Goal: Feedback & Contribution: Contribute content

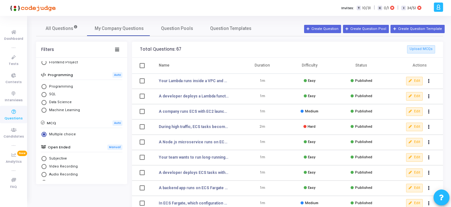
scroll to position [6, 0]
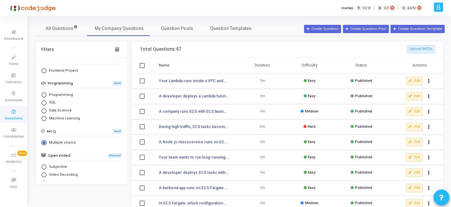
click at [203, 51] on h3 "Total Questions: 67 Upload MCQs" at bounding box center [287, 49] width 295 height 8
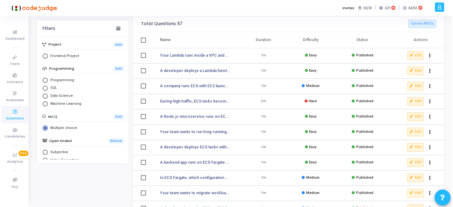
scroll to position [0, 0]
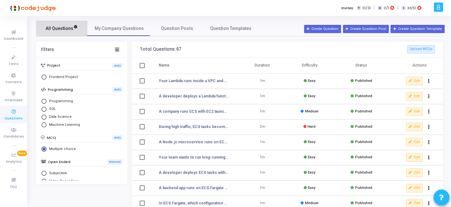
click at [62, 29] on span "All Questions" at bounding box center [62, 28] width 32 height 7
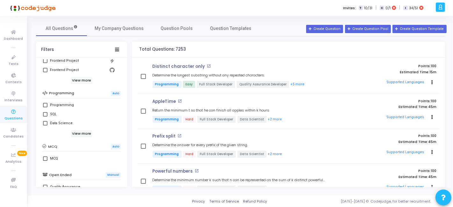
scroll to position [87, 0]
click at [49, 156] on label "MCQ" at bounding box center [81, 158] width 77 height 8
click at [45, 160] on input "MCQ" at bounding box center [45, 160] width 0 height 0
checkbox input "true"
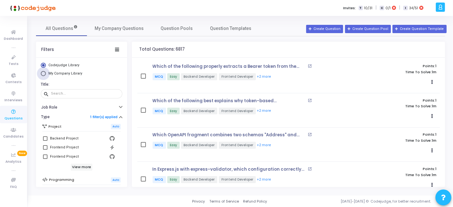
click at [71, 75] on span "My Company Library" at bounding box center [65, 73] width 34 height 4
click at [46, 75] on input "My Company Library" at bounding box center [43, 73] width 5 height 5
radio input "true"
click at [70, 66] on span "Codejudge Library" at bounding box center [63, 65] width 31 height 4
click at [46, 66] on input "Codejudge Library" at bounding box center [43, 65] width 5 height 5
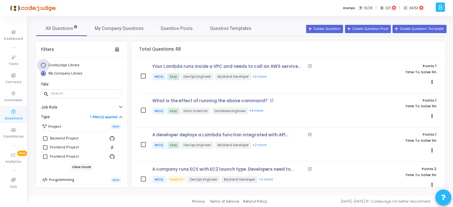
radio input "true"
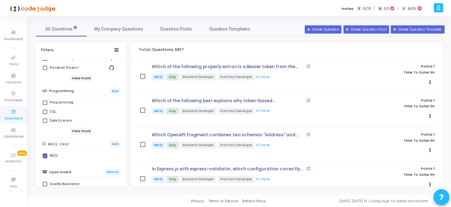
scroll to position [92, 0]
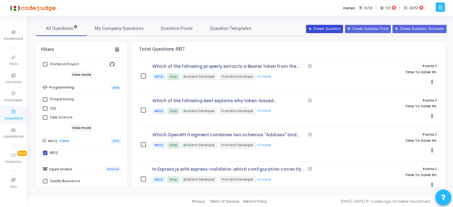
click at [335, 30] on button "Create Question" at bounding box center [324, 29] width 37 height 8
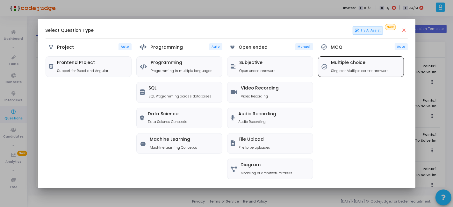
click at [345, 63] on h5 "Multiple choice" at bounding box center [360, 62] width 58 height 5
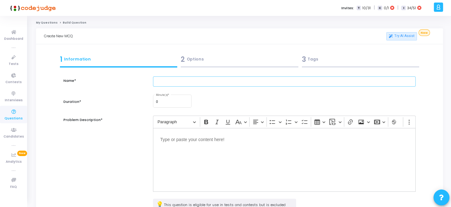
click at [209, 83] on input "text" at bounding box center [284, 81] width 262 height 11
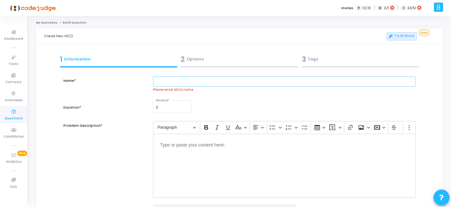
paste input "A Lambda function is processing records from a Kinesis stream. Developers notic…"
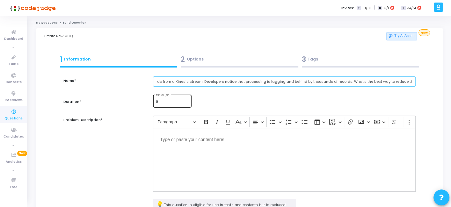
type input "A Lambda function is processing records from a Kinesis stream. Developers notic…"
click at [159, 104] on input "0" at bounding box center [172, 102] width 33 height 4
type input "1"
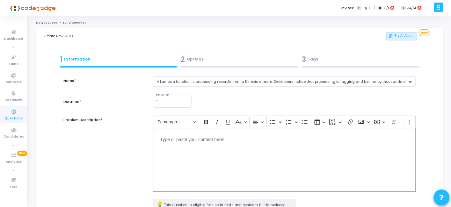
click at [178, 150] on div "Editor editing area: main" at bounding box center [284, 160] width 262 height 64
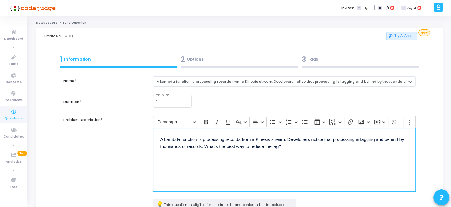
scroll to position [83, 0]
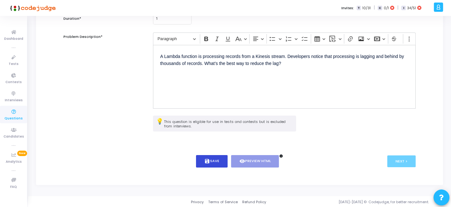
click at [212, 163] on button "save Save" at bounding box center [212, 161] width 32 height 12
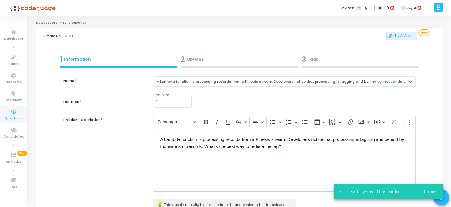
click at [220, 62] on div "2 Options" at bounding box center [240, 59] width 118 height 11
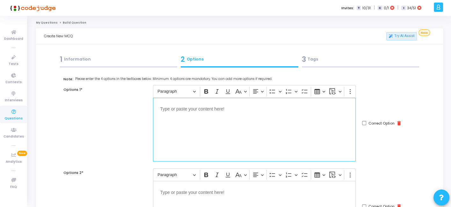
click at [283, 138] on div "Editor editing area: main" at bounding box center [254, 130] width 203 height 64
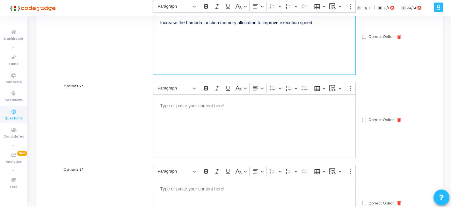
scroll to position [91, 0]
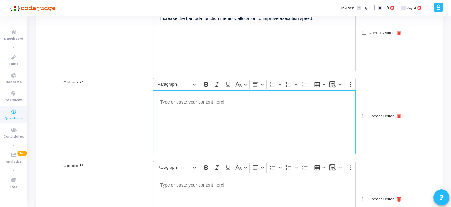
click at [294, 121] on div "Editor editing area: main" at bounding box center [254, 123] width 203 height 64
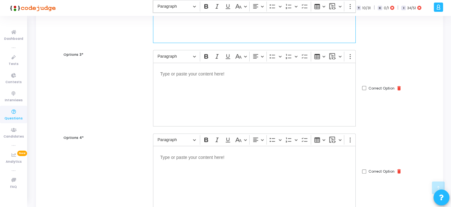
scroll to position [205, 0]
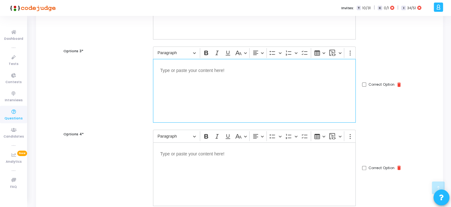
click at [235, 93] on div "Editor editing area: main" at bounding box center [254, 91] width 203 height 64
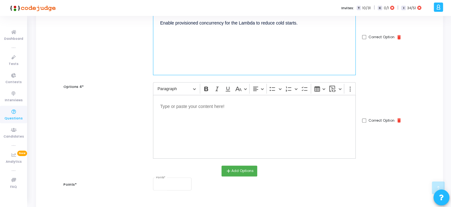
scroll to position [253, 0]
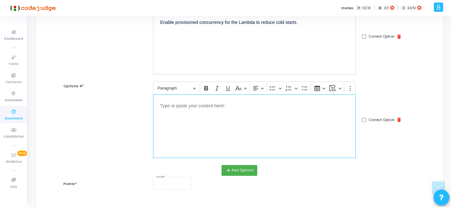
click at [267, 136] on div "Editor editing area: main" at bounding box center [254, 126] width 203 height 64
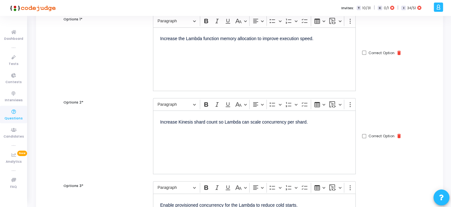
scroll to position [63, 0]
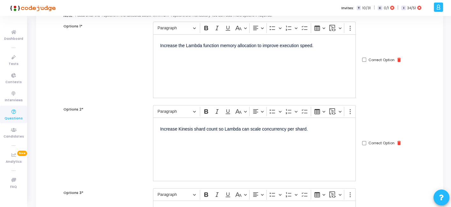
click at [363, 143] on input "Correct Option" at bounding box center [364, 143] width 4 height 4
checkbox input "true"
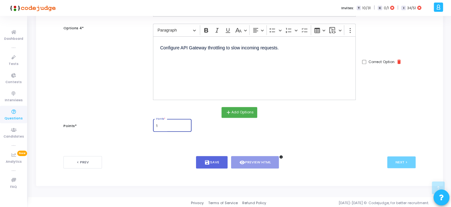
click at [166, 125] on input "1" at bounding box center [172, 126] width 33 height 4
type input "1"
click at [213, 164] on button "save Save" at bounding box center [212, 162] width 32 height 12
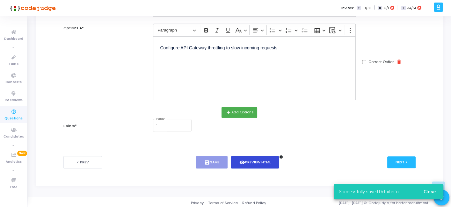
click at [245, 157] on button "visibility Preview HTML" at bounding box center [255, 162] width 48 height 12
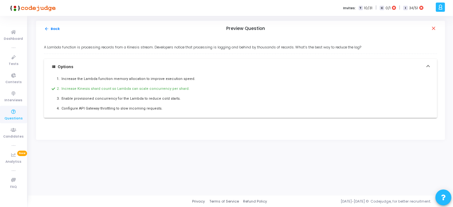
drag, startPoint x: 40, startPoint y: 46, endPoint x: 191, endPoint y: 120, distance: 168.3
click at [191, 120] on div "A Lambda function is processing records from a Kinesis stream. Developers notic…" at bounding box center [240, 88] width 409 height 103
copy div "A Lambda function is processing records from a Kinesis stream. Developers notic…"
click at [50, 27] on button "arrow_back Back" at bounding box center [52, 29] width 17 height 6
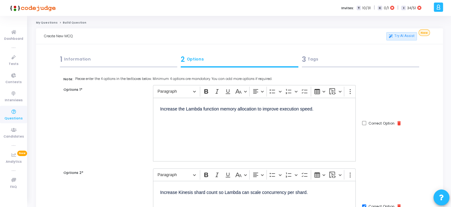
click at [337, 63] on div "3 Tags" at bounding box center [361, 59] width 118 height 11
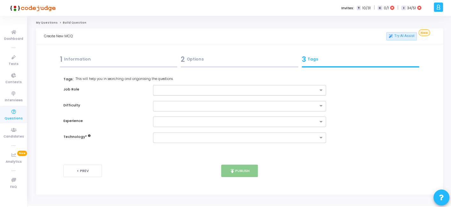
click at [236, 87] on div at bounding box center [235, 90] width 164 height 8
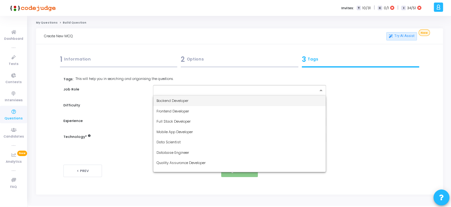
click at [196, 96] on div "Backend Developer" at bounding box center [239, 101] width 172 height 11
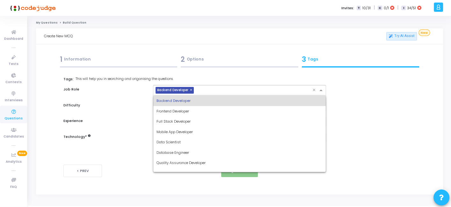
click at [213, 93] on input "text" at bounding box center [254, 90] width 116 height 5
click at [178, 123] on span "Full Stack Developer" at bounding box center [173, 121] width 34 height 5
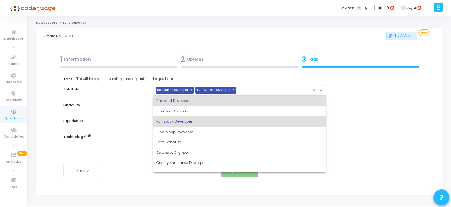
drag, startPoint x: 249, startPoint y: 86, endPoint x: 212, endPoint y: 132, distance: 59.4
click at [212, 96] on ng-select "× Backend Developer × Full Stack Developer × Backend Developer Frontend Develop…" at bounding box center [239, 90] width 173 height 11
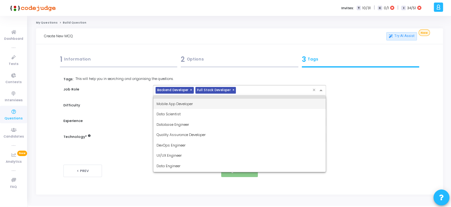
scroll to position [29, 0]
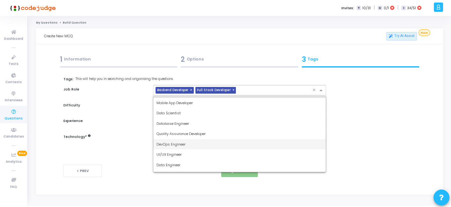
click at [168, 144] on span "DevOps Engineer" at bounding box center [170, 144] width 29 height 5
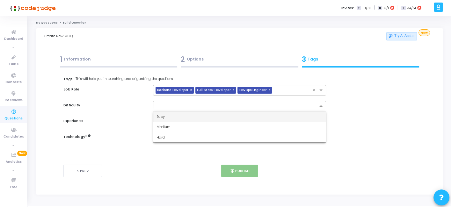
drag, startPoint x: 183, startPoint y: 103, endPoint x: 168, endPoint y: 115, distance: 19.3
click at [168, 112] on ng-select "Easy Medium Hard" at bounding box center [239, 106] width 173 height 11
click at [168, 115] on div "Easy" at bounding box center [239, 117] width 172 height 11
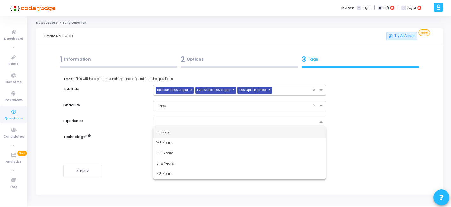
drag, startPoint x: 175, startPoint y: 120, endPoint x: 163, endPoint y: 129, distance: 15.0
click at [163, 127] on ng-select "Fresher 1-3 Years 4-5 Years 5-8 Years > 8 Years" at bounding box center [239, 122] width 173 height 11
click at [163, 129] on div "Fresher" at bounding box center [239, 132] width 172 height 11
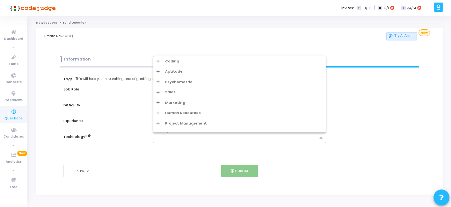
click at [171, 138] on input "text" at bounding box center [236, 137] width 161 height 5
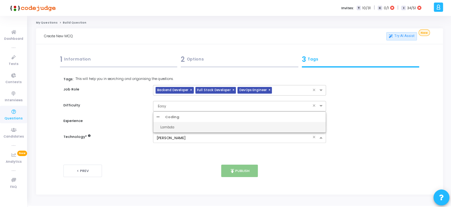
type input "lamb"
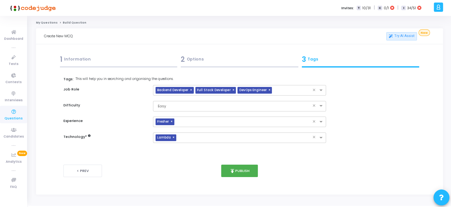
click at [236, 62] on div "2 Options" at bounding box center [240, 59] width 118 height 11
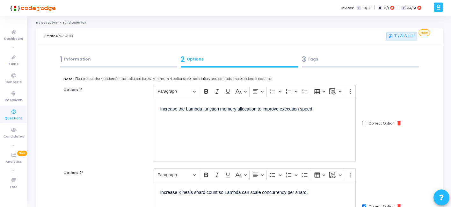
click at [319, 59] on div "3 Tags" at bounding box center [361, 59] width 118 height 11
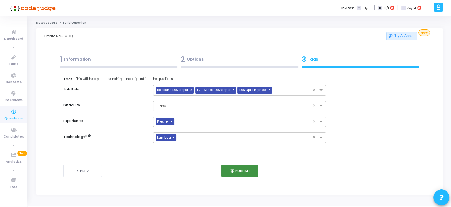
click at [241, 170] on button "publish Publish" at bounding box center [239, 171] width 37 height 12
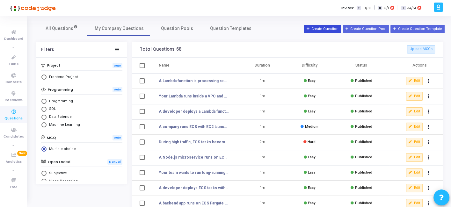
click at [330, 25] on button "Create Question" at bounding box center [322, 29] width 37 height 8
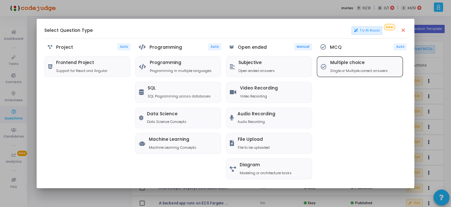
click at [343, 72] on p "Single or Multiple correct answers" at bounding box center [359, 70] width 58 height 5
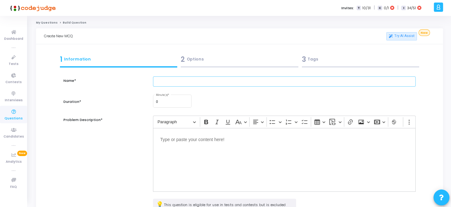
click at [209, 83] on input "text" at bounding box center [284, 81] width 262 height 11
paste input "A developer uses environment variables to store database credentials in [GEOGRA…"
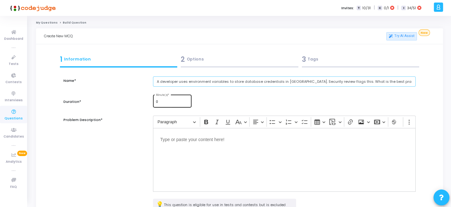
type input "A developer uses environment variables to store database credentials in [GEOGRA…"
click at [167, 105] on div "0 Minute(s) *" at bounding box center [172, 101] width 33 height 14
type input "1"
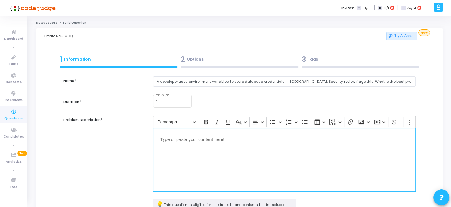
click at [177, 142] on p "Editor editing area: main" at bounding box center [284, 139] width 248 height 8
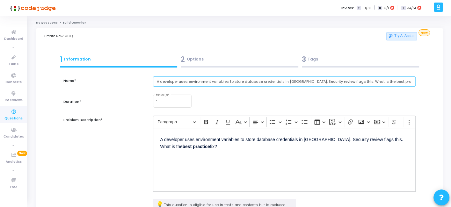
click at [206, 79] on input "A developer uses environment variables to store database credentials in [GEOGRA…" at bounding box center [284, 81] width 262 height 11
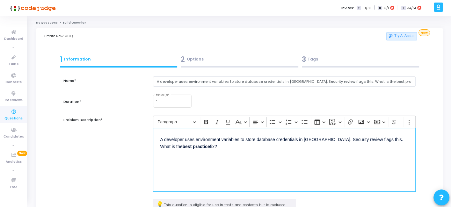
click at [202, 150] on div "A developer uses environment variables to store database credentials in [GEOGRA…" at bounding box center [284, 160] width 262 height 64
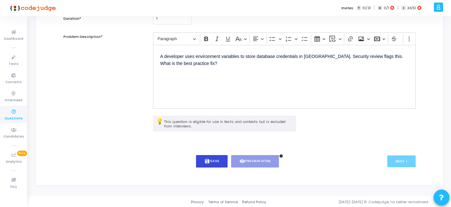
click at [209, 164] on button "save Save" at bounding box center [212, 161] width 32 height 12
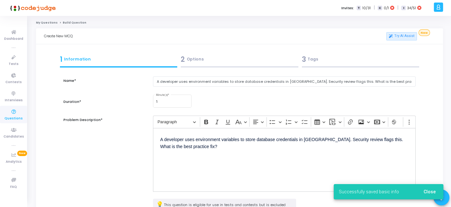
click at [221, 69] on div "2 Options" at bounding box center [239, 60] width 121 height 17
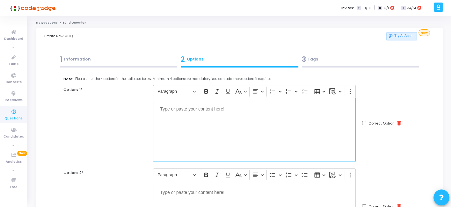
click at [216, 137] on div "Editor editing area: main" at bounding box center [254, 130] width 203 height 64
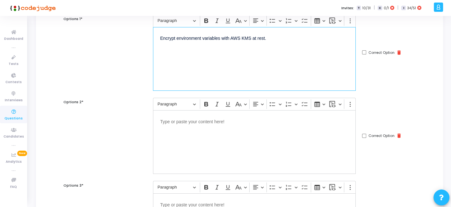
scroll to position [81, 0]
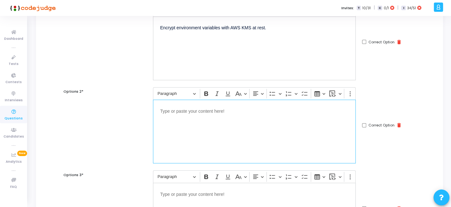
click at [280, 120] on div "Editor editing area: main" at bounding box center [254, 132] width 203 height 64
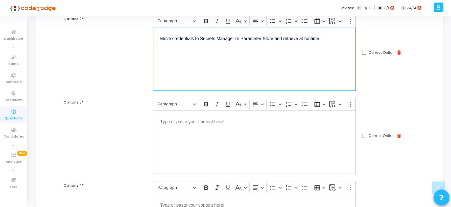
scroll to position [156, 0]
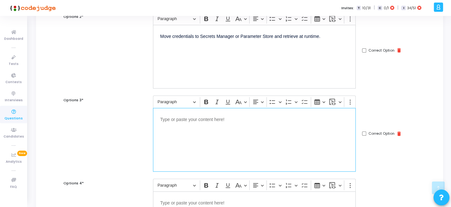
click at [252, 143] on div "Editor editing area: main" at bounding box center [254, 140] width 203 height 64
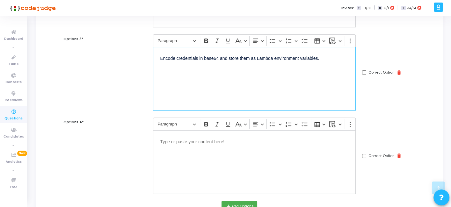
scroll to position [224, 0]
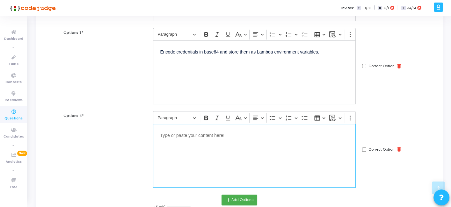
click at [262, 137] on p "Editor editing area: main" at bounding box center [254, 135] width 189 height 8
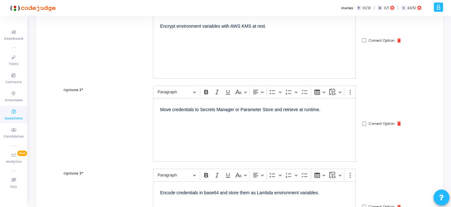
scroll to position [82, 0]
click at [364, 124] on input "Correct Option" at bounding box center [364, 125] width 4 height 4
checkbox input "true"
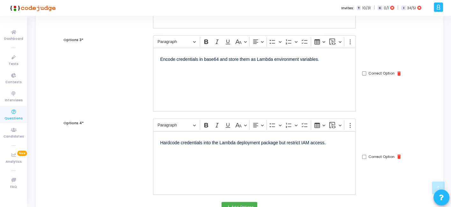
scroll to position [311, 0]
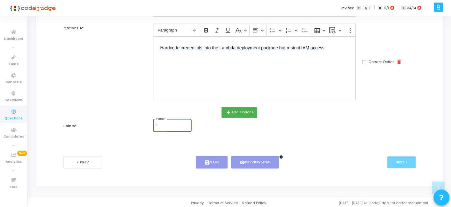
click at [162, 125] on input "1" at bounding box center [172, 126] width 33 height 4
type input "1"
click at [200, 157] on button "save Save" at bounding box center [212, 162] width 32 height 12
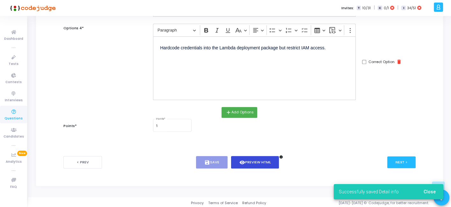
click at [251, 159] on button "visibility Preview HTML" at bounding box center [255, 162] width 48 height 12
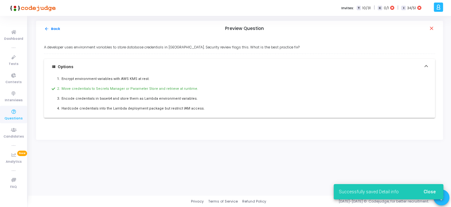
scroll to position [0, 0]
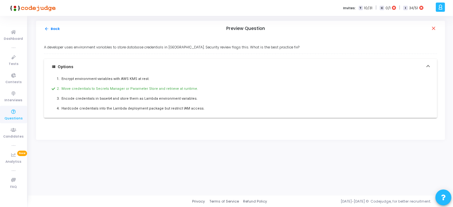
drag, startPoint x: 42, startPoint y: 45, endPoint x: 213, endPoint y: 107, distance: 182.0
click at [213, 107] on div "A developer uses environment variables to store database credentials in [GEOGRA…" at bounding box center [240, 88] width 409 height 103
copy div "A developer uses environment variables to store database credentials in [GEOGRA…"
click at [53, 29] on button "arrow_back Back" at bounding box center [52, 29] width 17 height 6
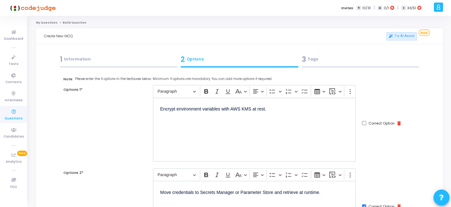
click at [318, 58] on div "3 Tags" at bounding box center [361, 59] width 118 height 11
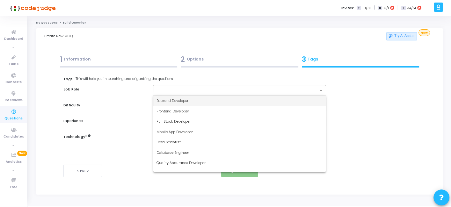
click at [208, 91] on input "text" at bounding box center [236, 90] width 161 height 5
click at [181, 100] on span "Backend Developer" at bounding box center [172, 100] width 32 height 5
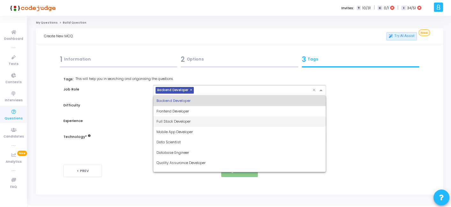
drag, startPoint x: 212, startPoint y: 89, endPoint x: 180, endPoint y: 122, distance: 46.0
click at [180, 96] on ng-select "× Backend Developer × Backend Developer Frontend Developer Full Stack Developer…" at bounding box center [239, 90] width 173 height 11
click at [180, 122] on span "Full Stack Developer" at bounding box center [173, 121] width 34 height 5
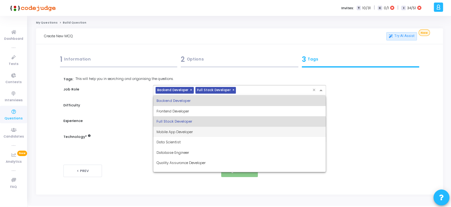
drag, startPoint x: 262, startPoint y: 95, endPoint x: 204, endPoint y: 139, distance: 72.5
click at [204, 96] on ng-select "× Backend Developer × Full Stack Developer × Backend Developer Frontend Develop…" at bounding box center [239, 90] width 173 height 11
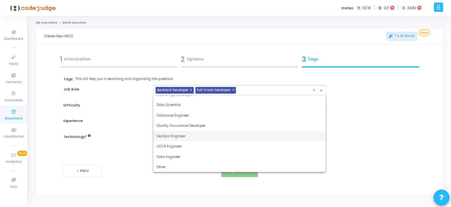
click at [193, 140] on div "DevOps Engineer" at bounding box center [239, 136] width 172 height 11
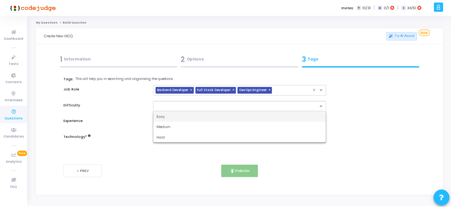
drag, startPoint x: 213, startPoint y: 104, endPoint x: 160, endPoint y: 117, distance: 54.7
click at [160, 112] on ng-select "Easy Medium Hard" at bounding box center [239, 106] width 173 height 11
click at [160, 117] on span "Easy" at bounding box center [160, 116] width 8 height 5
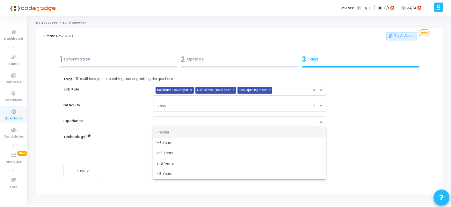
drag, startPoint x: 172, startPoint y: 119, endPoint x: 165, endPoint y: 129, distance: 12.8
click at [165, 127] on ng-select "Fresher 1-3 Years 4-5 Years 5-8 Years > 8 Years" at bounding box center [239, 122] width 173 height 11
click at [165, 129] on div "Fresher" at bounding box center [239, 132] width 172 height 11
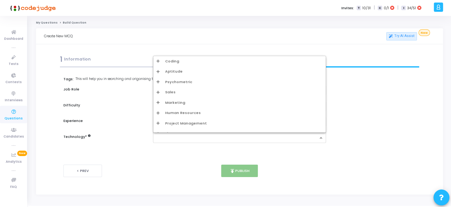
click at [175, 137] on input "text" at bounding box center [236, 137] width 161 height 5
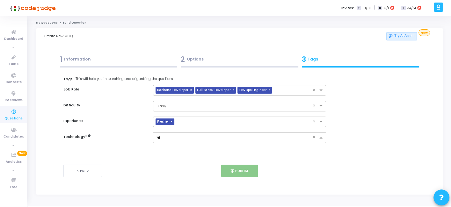
type input "त"
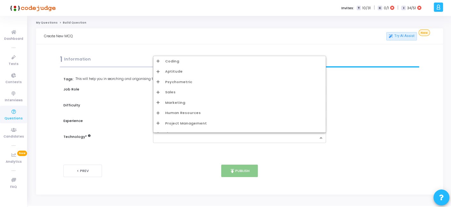
click at [150, 165] on div "< Prev" at bounding box center [121, 171] width 116 height 12
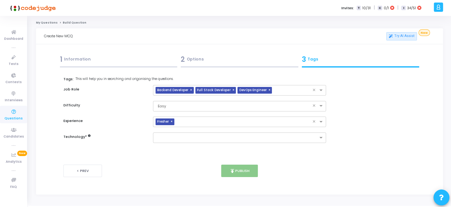
click at [154, 165] on div "< Prev" at bounding box center [121, 171] width 116 height 12
click at [149, 163] on div "< Prev publish Publish Next >" at bounding box center [239, 171] width 352 height 32
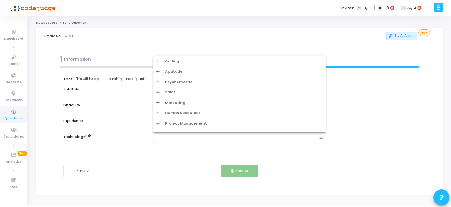
click at [192, 138] on input "text" at bounding box center [236, 137] width 161 height 5
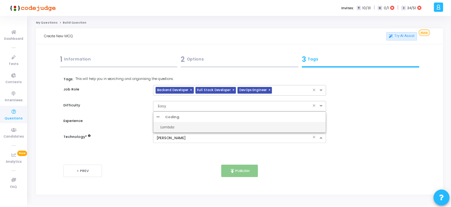
type input "lamb"
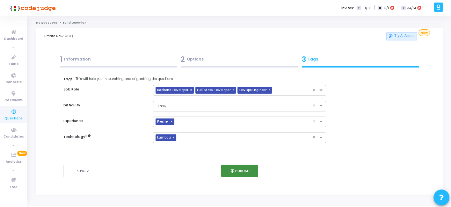
click at [245, 170] on button "publish Publish" at bounding box center [239, 171] width 37 height 12
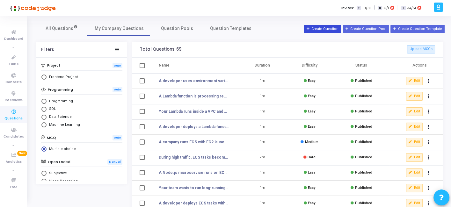
click at [323, 30] on button "Create Question" at bounding box center [322, 29] width 37 height 8
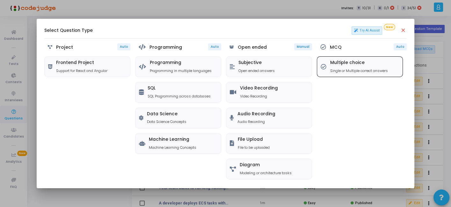
click at [341, 68] on p "Single or Multiple correct answers" at bounding box center [359, 70] width 58 height 5
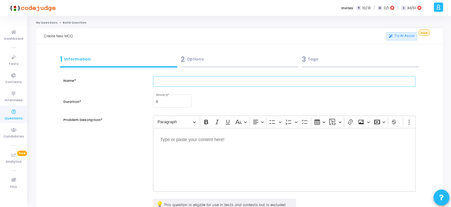
click at [200, 84] on input "text" at bounding box center [284, 81] width 262 height 11
paste input "A Node.js Lambda function loads a 200 MB machine learning model at startup. Dev…"
type input "A Node.js Lambda function loads a 200 MB machine learning model at startup. Dev…"
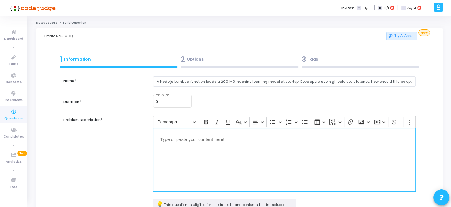
click at [199, 139] on p "Editor editing area: main" at bounding box center [284, 139] width 248 height 8
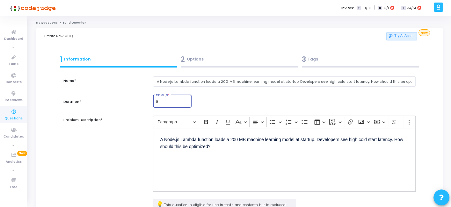
click at [169, 102] on input "0" at bounding box center [172, 102] width 33 height 4
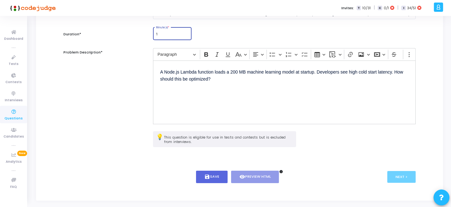
scroll to position [83, 0]
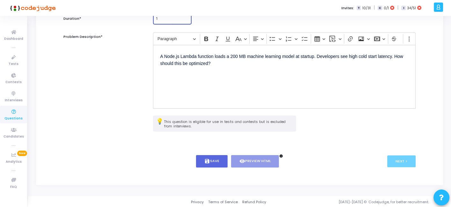
type input "1"
drag, startPoint x: 202, startPoint y: 152, endPoint x: 204, endPoint y: 160, distance: 8.8
click at [204, 160] on div "< Prev save Save visibility Preview HTML info Next >" at bounding box center [239, 162] width 352 height 32
click at [204, 160] on button "save Save" at bounding box center [212, 161] width 32 height 12
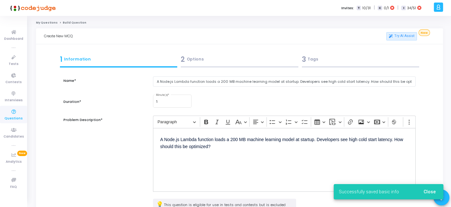
click at [209, 63] on div "2 Options" at bounding box center [240, 59] width 118 height 11
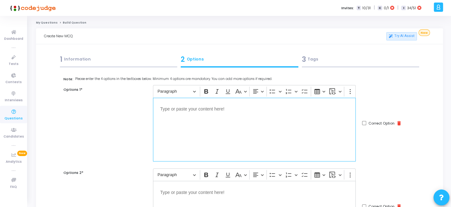
click at [256, 120] on div "Editor editing area: main" at bounding box center [254, 130] width 203 height 64
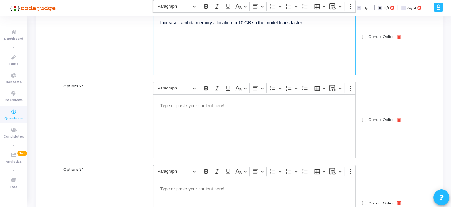
scroll to position [87, 0]
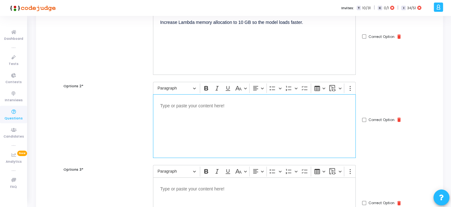
click at [249, 115] on div "Editor editing area: main" at bounding box center [254, 126] width 203 height 64
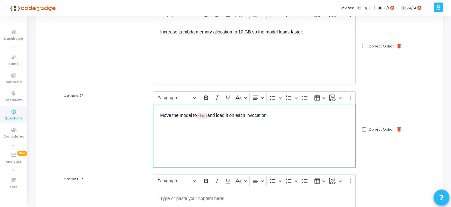
click at [217, 118] on p "Move the model to /tmp and load it on each invocation." at bounding box center [254, 115] width 189 height 9
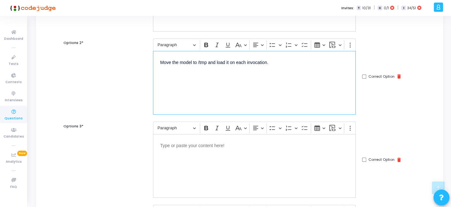
scroll to position [132, 0]
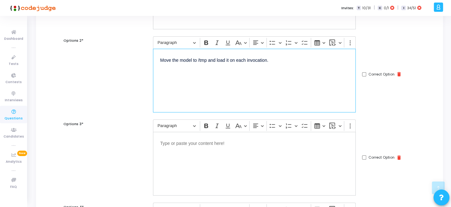
click at [250, 153] on div "Editor editing area: main" at bounding box center [254, 164] width 203 height 64
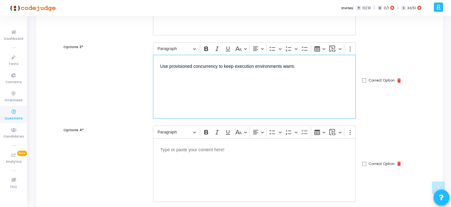
scroll to position [211, 0]
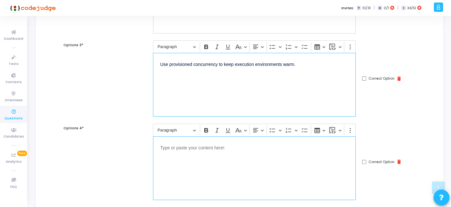
click at [209, 144] on p "Editor editing area: main" at bounding box center [254, 147] width 189 height 8
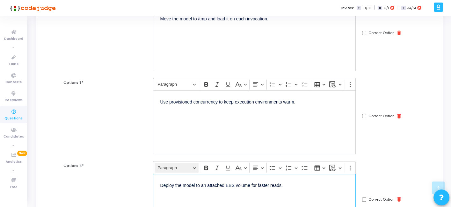
scroll to position [169, 0]
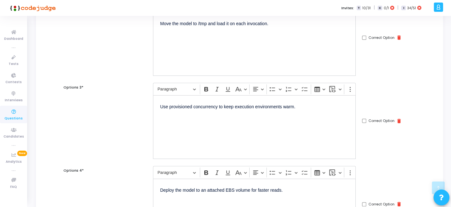
click at [364, 120] on input "Correct Option" at bounding box center [364, 121] width 4 height 4
checkbox input "true"
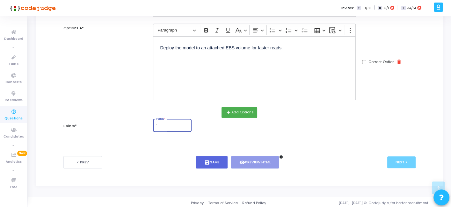
click at [161, 124] on input "1" at bounding box center [172, 126] width 33 height 4
type input "1"
click at [217, 156] on button "save Save" at bounding box center [212, 162] width 32 height 12
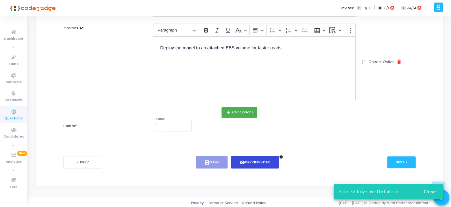
click at [236, 157] on button "visibility Preview HTML" at bounding box center [255, 162] width 48 height 12
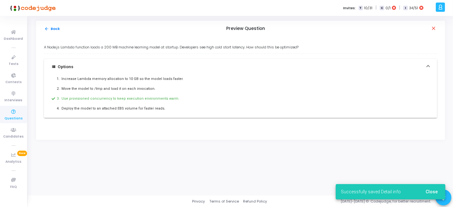
drag, startPoint x: 44, startPoint y: 45, endPoint x: 168, endPoint y: 110, distance: 139.7
click at [168, 110] on div "A Node.js Lambda function loads a 200 MB machine learning model at startup. Dev…" at bounding box center [240, 88] width 409 height 103
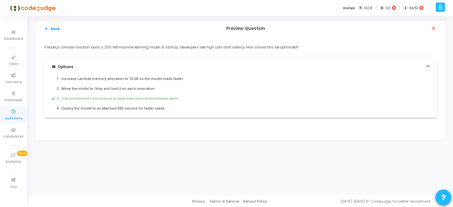
copy div "A Node.js Lambda function loads a 200 MB machine learning model at startup. Dev…"
drag, startPoint x: 53, startPoint y: 24, endPoint x: 50, endPoint y: 26, distance: 4.2
click at [50, 26] on div "arrow_back Back Preview Question close" at bounding box center [240, 29] width 409 height 16
click at [50, 26] on button "arrow_back Back" at bounding box center [52, 29] width 17 height 6
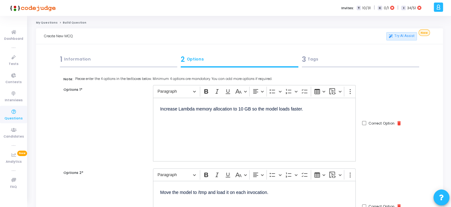
click at [318, 61] on div "3 Tags" at bounding box center [361, 59] width 118 height 11
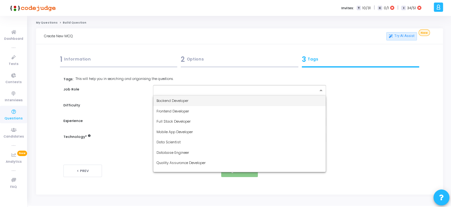
click at [221, 88] on input "text" at bounding box center [236, 90] width 161 height 5
click at [183, 98] on span "Backend Developer" at bounding box center [172, 100] width 32 height 5
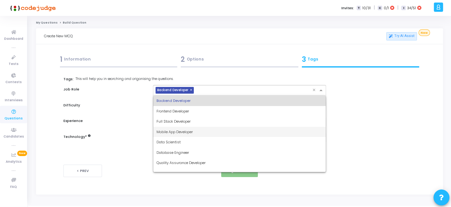
drag, startPoint x: 205, startPoint y: 90, endPoint x: 180, endPoint y: 130, distance: 47.1
click at [180, 96] on ng-select "× Backend Developer × Backend Developer Frontend Developer Full Stack Developer…" at bounding box center [239, 90] width 173 height 11
click at [183, 123] on span "Full Stack Developer" at bounding box center [173, 121] width 34 height 5
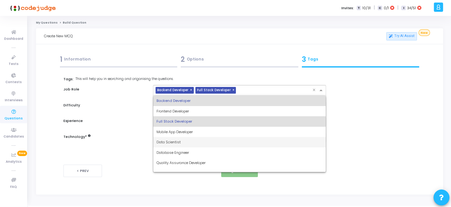
drag, startPoint x: 240, startPoint y: 89, endPoint x: 192, endPoint y: 139, distance: 69.0
click at [192, 96] on ng-select "× Backend Developer × Full Stack Developer × Backend Developer Frontend Develop…" at bounding box center [239, 90] width 173 height 11
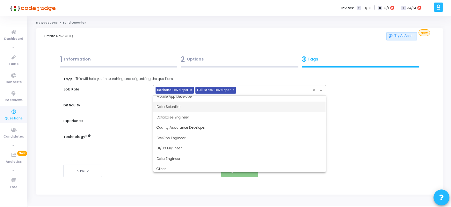
scroll to position [37, 0]
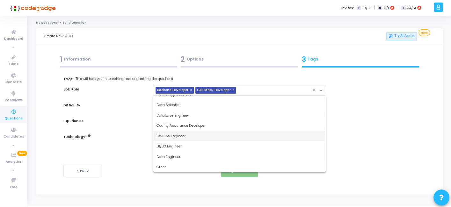
click at [185, 138] on div "DevOps Engineer" at bounding box center [239, 136] width 172 height 11
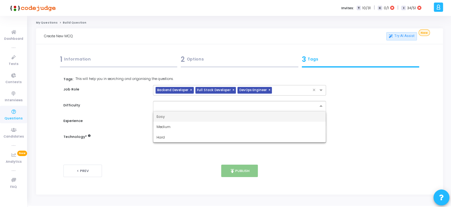
drag, startPoint x: 202, startPoint y: 108, endPoint x: 179, endPoint y: 112, distance: 23.3
click at [179, 112] on ng-select "Easy Medium Hard" at bounding box center [239, 106] width 173 height 11
click at [179, 112] on div "Easy" at bounding box center [239, 117] width 172 height 11
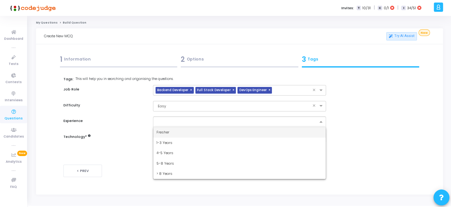
drag, startPoint x: 181, startPoint y: 121, endPoint x: 170, endPoint y: 129, distance: 14.0
click at [170, 127] on ng-select "Fresher 1-3 Years 4-5 Years 5-8 Years > 8 Years" at bounding box center [239, 122] width 173 height 11
click at [170, 129] on div "Fresher" at bounding box center [239, 132] width 172 height 11
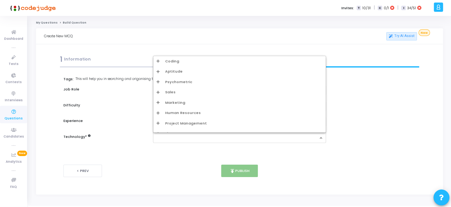
click at [178, 140] on input "text" at bounding box center [236, 137] width 161 height 5
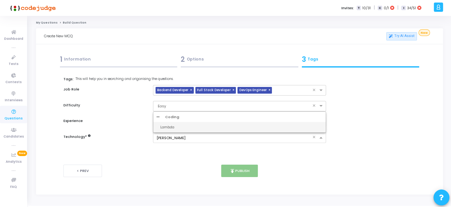
type input "lamb"
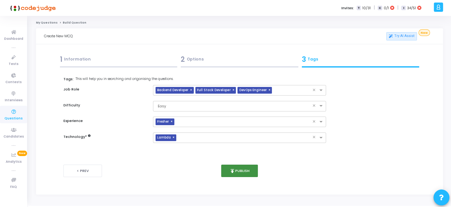
click at [243, 169] on button "publish Publish" at bounding box center [239, 171] width 37 height 12
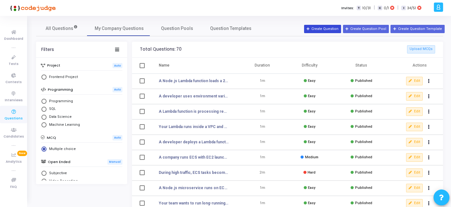
click at [341, 26] on button "Create Question" at bounding box center [322, 29] width 37 height 8
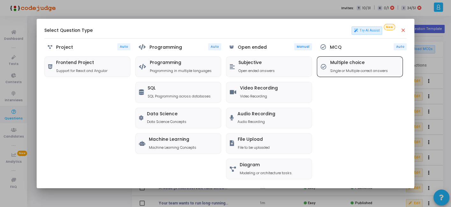
click at [344, 57] on div "Multiple choice Single or Multiple correct answers" at bounding box center [359, 67] width 85 height 20
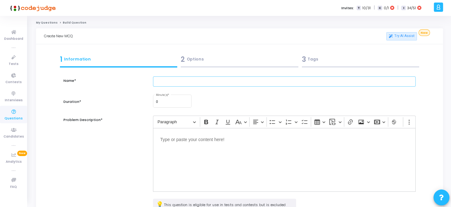
click at [220, 84] on input "text" at bounding box center [284, 81] width 262 height 11
paste input "Your Lambda is integrated with DynamoDB Streams. Developers observe that the fu…"
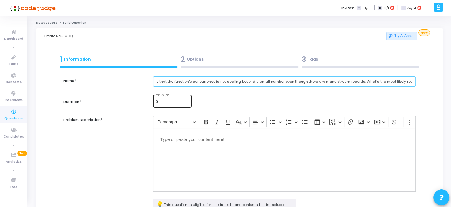
type input "Your Lambda is integrated with DynamoDB Streams. Developers observe that the fu…"
click at [166, 104] on div "0 Minute(s) *" at bounding box center [172, 101] width 33 height 14
type input "1"
click at [178, 135] on p "Editor editing area: main" at bounding box center [284, 139] width 248 height 8
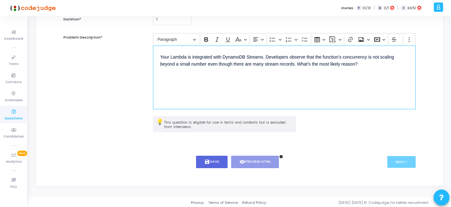
scroll to position [83, 0]
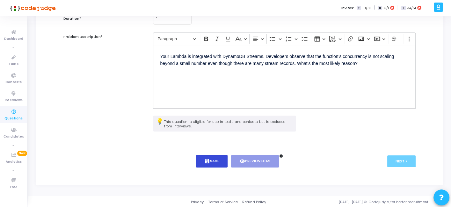
click at [210, 163] on button "save Save" at bounding box center [212, 161] width 32 height 12
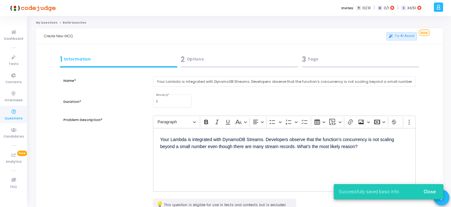
click at [209, 57] on div "2 Options" at bounding box center [240, 59] width 118 height 11
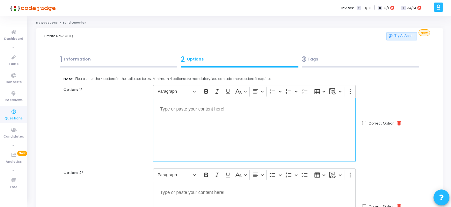
click at [300, 120] on div "Editor editing area: main" at bounding box center [254, 130] width 203 height 64
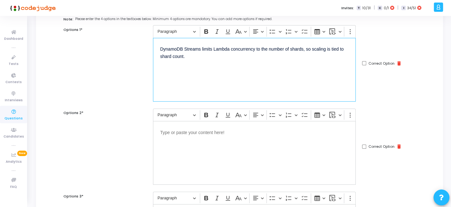
scroll to position [62, 0]
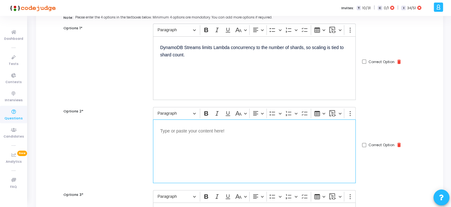
click at [252, 148] on div "Editor editing area: main" at bounding box center [254, 152] width 203 height 64
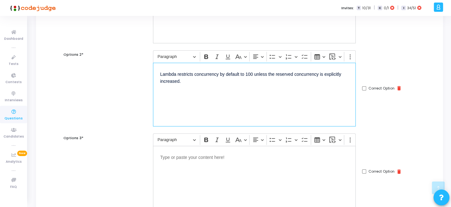
scroll to position [131, 0]
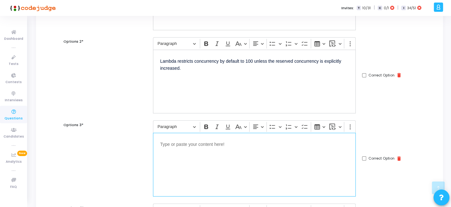
click at [258, 149] on div "Editor editing area: main" at bounding box center [254, 165] width 203 height 64
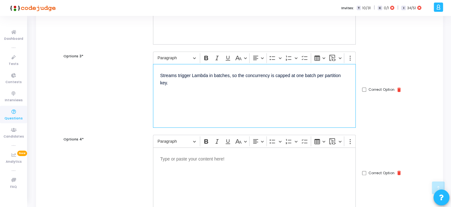
scroll to position [201, 0]
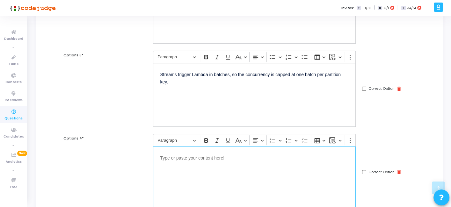
click at [249, 156] on p "Editor editing area: main" at bounding box center [254, 158] width 189 height 8
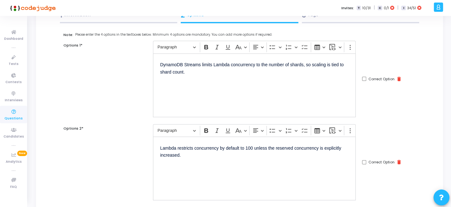
scroll to position [31, 0]
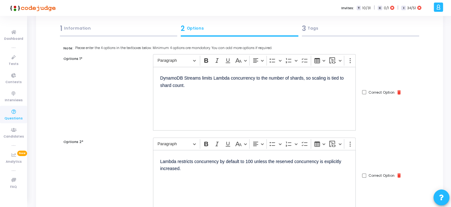
click at [365, 91] on input "Correct Option" at bounding box center [364, 92] width 4 height 4
checkbox input "true"
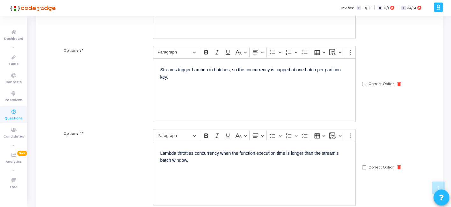
scroll to position [311, 0]
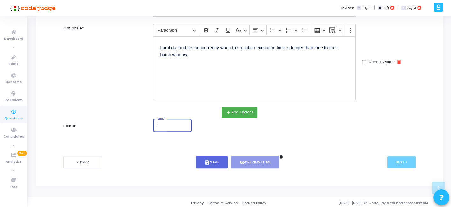
click at [169, 126] on input "1" at bounding box center [172, 126] width 33 height 4
type input "1"
click at [216, 165] on button "save Save" at bounding box center [212, 162] width 32 height 12
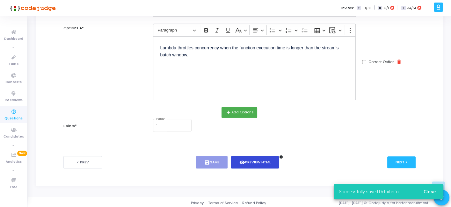
click at [242, 162] on icon "visibility" at bounding box center [242, 163] width 6 height 6
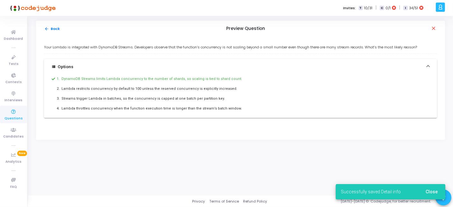
drag, startPoint x: 40, startPoint y: 43, endPoint x: 240, endPoint y: 121, distance: 215.0
click at [240, 121] on div "Your Lambda is integrated with DynamoDB Streams. Developers observe that the fu…" at bounding box center [240, 88] width 409 height 103
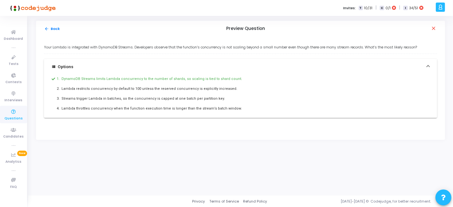
copy div "Your Lambda is integrated with DynamoDB Streams. Developers observe that the fu…"
click at [50, 29] on button "arrow_back Back" at bounding box center [52, 29] width 17 height 6
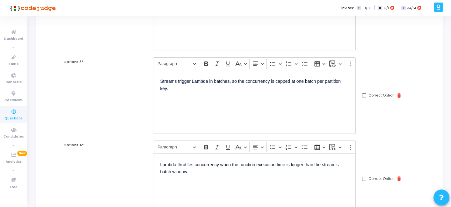
scroll to position [311, 0]
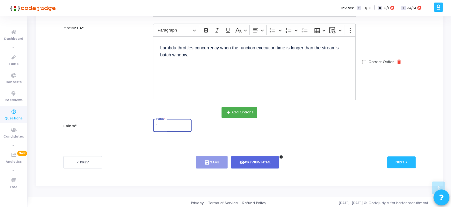
click at [170, 125] on input "1" at bounding box center [172, 126] width 33 height 4
type input "2"
drag, startPoint x: 209, startPoint y: 154, endPoint x: 211, endPoint y: 164, distance: 10.7
click at [211, 164] on div "< Prev save Save visibility Preview HTML info Next >" at bounding box center [239, 163] width 352 height 32
click at [211, 164] on button "save Save" at bounding box center [212, 162] width 32 height 12
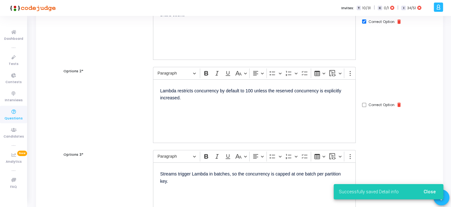
scroll to position [0, 0]
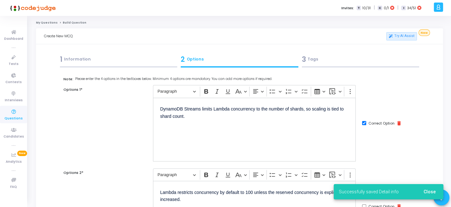
click at [329, 54] on div "3 Tags" at bounding box center [361, 59] width 118 height 11
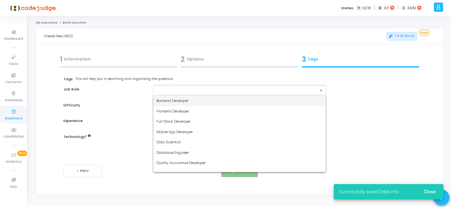
click at [244, 94] on div at bounding box center [237, 91] width 162 height 6
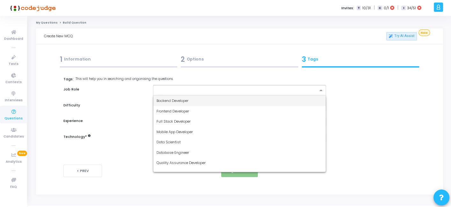
click at [204, 105] on div "Backend Developer" at bounding box center [239, 101] width 172 height 11
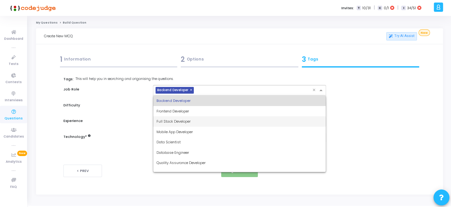
drag, startPoint x: 217, startPoint y: 94, endPoint x: 185, endPoint y: 122, distance: 42.7
click at [185, 96] on ng-select "× Backend Developer × Backend Developer Frontend Developer Full Stack Developer…" at bounding box center [239, 90] width 173 height 11
click at [185, 122] on span "Full Stack Developer" at bounding box center [173, 121] width 34 height 5
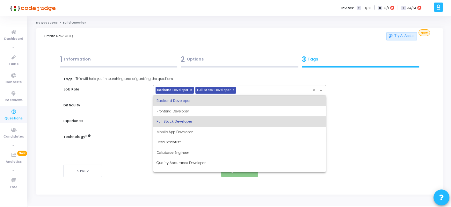
drag, startPoint x: 260, startPoint y: 90, endPoint x: 207, endPoint y: 129, distance: 65.7
click at [207, 96] on ng-select "× Backend Developer × Full Stack Developer × Backend Developer Frontend Develop…" at bounding box center [239, 90] width 173 height 11
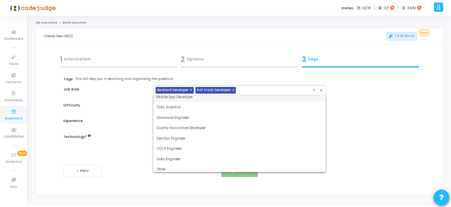
scroll to position [37, 0]
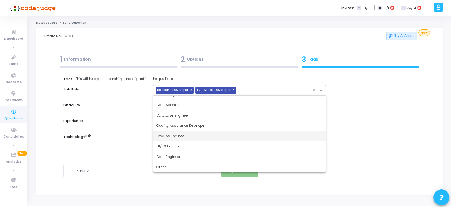
click at [183, 136] on span "DevOps Engineer" at bounding box center [170, 136] width 29 height 5
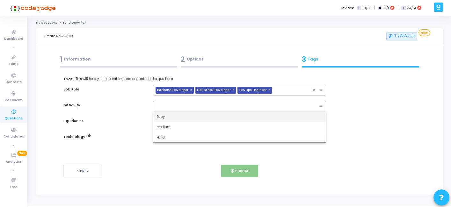
drag, startPoint x: 198, startPoint y: 106, endPoint x: 166, endPoint y: 127, distance: 37.7
click at [166, 112] on ng-select "Easy Medium Hard" at bounding box center [239, 106] width 173 height 11
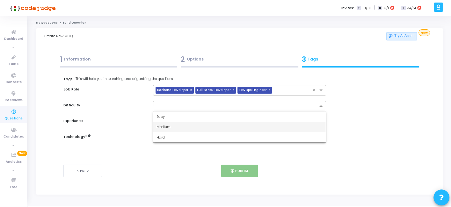
click at [166, 127] on span "Medium" at bounding box center [163, 126] width 14 height 5
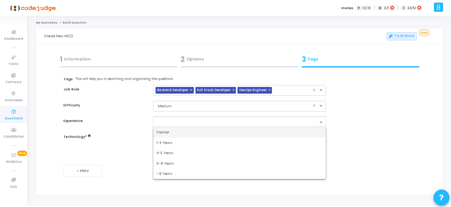
drag, startPoint x: 177, startPoint y: 121, endPoint x: 167, endPoint y: 131, distance: 14.0
click at [167, 127] on ng-select "Fresher 1-3 Years 4-5 Years 5-8 Years > 8 Years" at bounding box center [239, 122] width 173 height 11
click at [167, 131] on span "Fresher" at bounding box center [162, 132] width 13 height 5
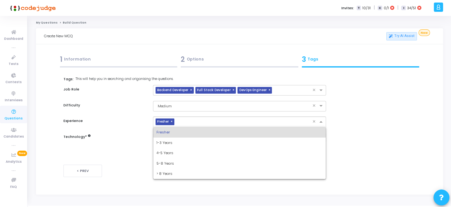
click at [183, 124] on input "text" at bounding box center [244, 122] width 135 height 5
drag, startPoint x: 183, startPoint y: 124, endPoint x: 171, endPoint y: 141, distance: 20.7
click at [171, 127] on ng-select "× Fresher × Fresher 1-3 Years 4-5 Years 5-8 Years > 8 Years" at bounding box center [239, 122] width 173 height 11
click at [171, 141] on span "1-3 Years" at bounding box center [164, 142] width 16 height 5
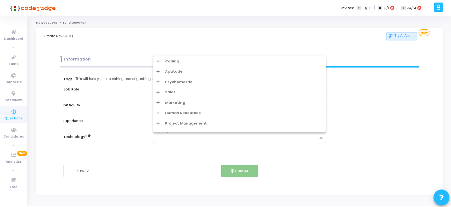
click at [182, 137] on input "text" at bounding box center [236, 137] width 161 height 5
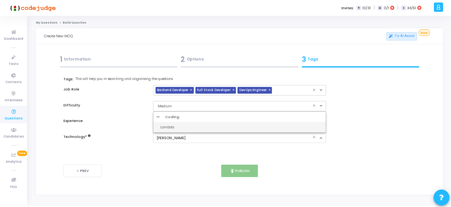
type input "lamb"
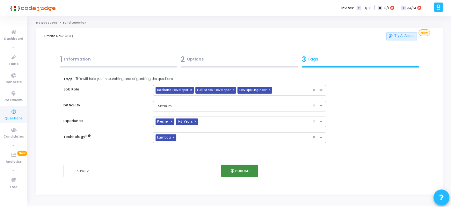
drag, startPoint x: 233, startPoint y: 163, endPoint x: 232, endPoint y: 170, distance: 6.5
click at [232, 170] on div "< Prev publish Publish Next >" at bounding box center [239, 171] width 352 height 32
click at [232, 170] on icon "publish" at bounding box center [232, 171] width 6 height 6
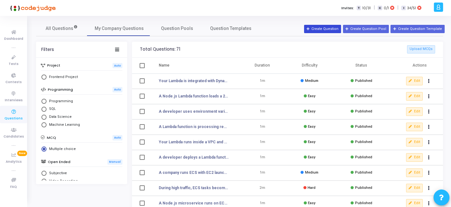
drag, startPoint x: 326, startPoint y: 34, endPoint x: 329, endPoint y: 25, distance: 9.7
click at [329, 25] on div "All Questions My Company Questions Question Pools Question Templates Filters Pr…" at bounding box center [239, 171] width 413 height 300
click at [329, 25] on button "Create Question" at bounding box center [322, 29] width 37 height 8
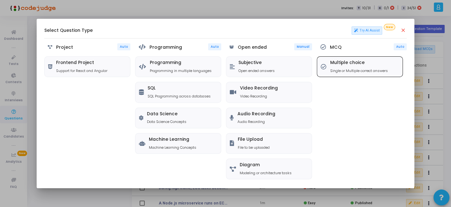
click at [347, 66] on div "Multiple choice Single or Multiple correct answers" at bounding box center [359, 66] width 58 height 13
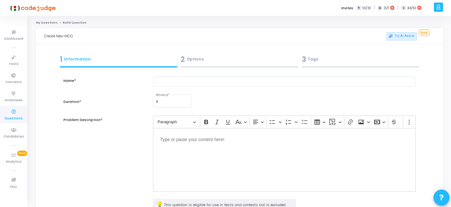
click at [202, 87] on div at bounding box center [284, 85] width 269 height 18
click at [176, 76] on input "text" at bounding box center [284, 81] width 262 height 11
paste input "A developer builds a Python Lambda that initializes a large in-memory cache dur…"
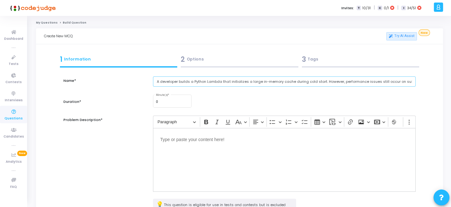
scroll to position [0, 40]
type input "A developer builds a Python Lambda that initializes a large in-memory cache dur…"
click at [166, 101] on input "0" at bounding box center [172, 102] width 33 height 4
type input "1"
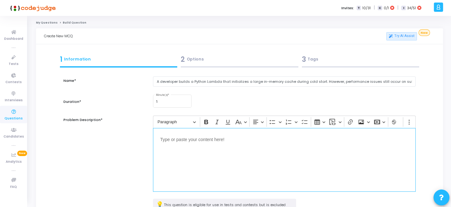
click at [179, 147] on div "Editor editing area: main" at bounding box center [284, 160] width 262 height 64
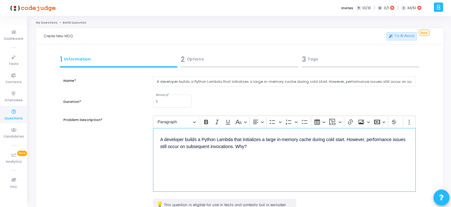
scroll to position [83, 0]
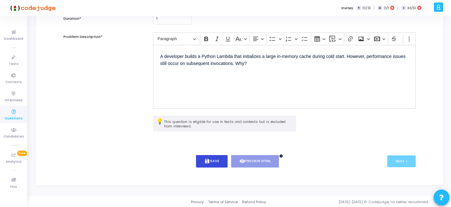
click at [217, 158] on button "save Save" at bounding box center [212, 161] width 32 height 12
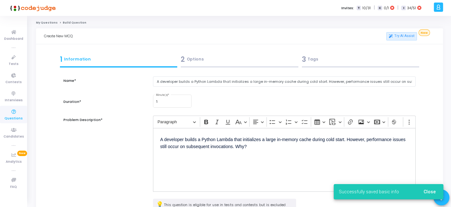
click at [217, 55] on div "2 Options" at bounding box center [240, 59] width 118 height 11
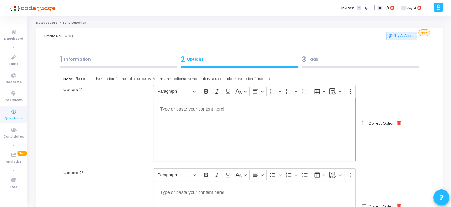
click at [219, 135] on div "Editor editing area: main" at bounding box center [254, 130] width 203 height 64
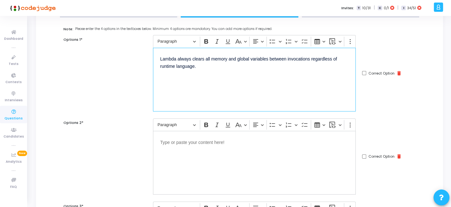
scroll to position [51, 0]
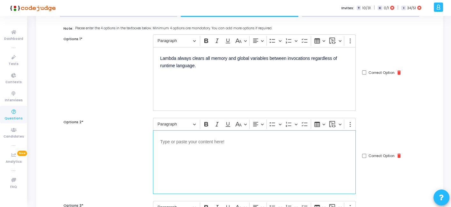
click at [180, 142] on p "Editor editing area: main" at bounding box center [254, 141] width 189 height 8
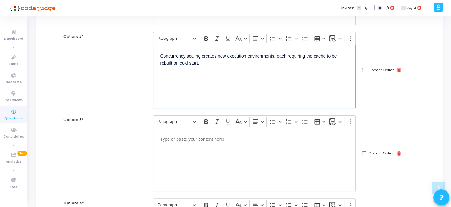
scroll to position [139, 0]
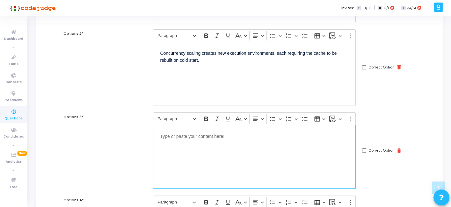
click at [259, 146] on div "Editor editing area: main" at bounding box center [254, 157] width 203 height 64
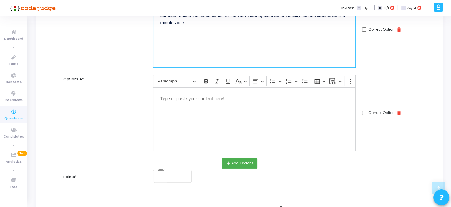
scroll to position [272, 0]
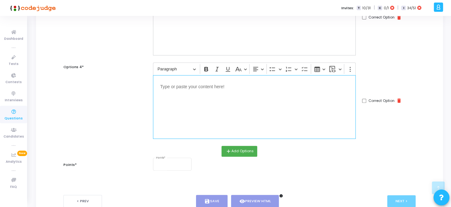
click at [272, 116] on div "Editor editing area: main" at bounding box center [254, 107] width 203 height 64
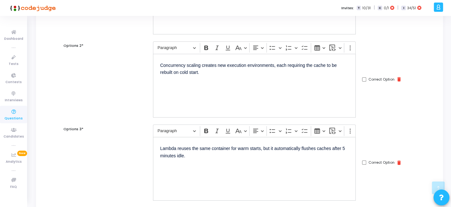
scroll to position [126, 0]
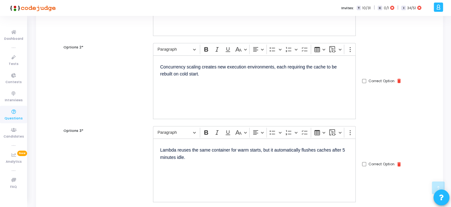
click at [364, 83] on div "Correct Option delete" at bounding box center [382, 81] width 40 height 6
click at [364, 81] on input "Correct Option" at bounding box center [364, 81] width 4 height 4
checkbox input "true"
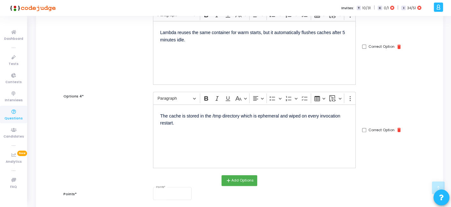
scroll to position [311, 0]
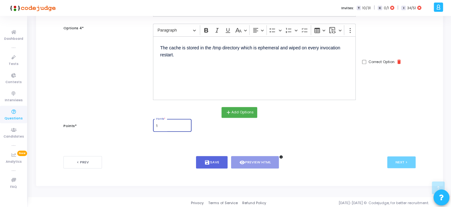
click at [174, 126] on input "1" at bounding box center [172, 126] width 33 height 4
type input "1"
click at [221, 162] on button "save Save" at bounding box center [212, 162] width 32 height 12
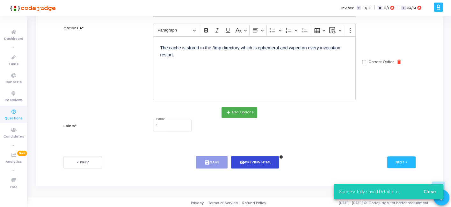
click at [248, 159] on button "visibility Preview HTML" at bounding box center [255, 162] width 48 height 12
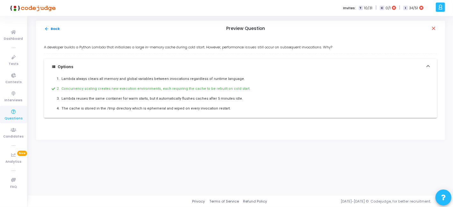
drag, startPoint x: 39, startPoint y: 43, endPoint x: 272, endPoint y: 125, distance: 247.6
click at [272, 125] on div "A developer builds a Python Lambda that initializes a large in-memory cache dur…" at bounding box center [240, 88] width 409 height 103
copy div "A developer builds a Python Lambda that initializes a large in-memory cache dur…"
click at [50, 30] on button "arrow_back Back" at bounding box center [52, 29] width 17 height 6
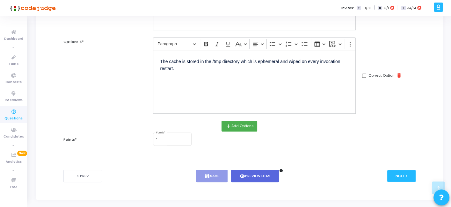
scroll to position [311, 0]
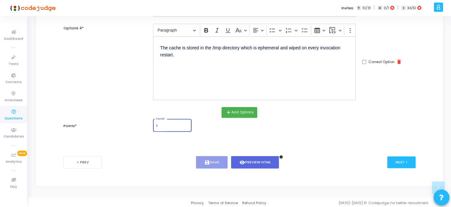
click at [164, 124] on input "1" at bounding box center [172, 126] width 33 height 4
type input "2"
click at [209, 157] on button "save Save" at bounding box center [212, 162] width 32 height 12
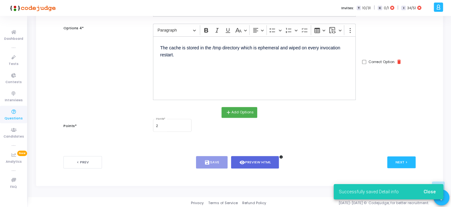
scroll to position [0, 0]
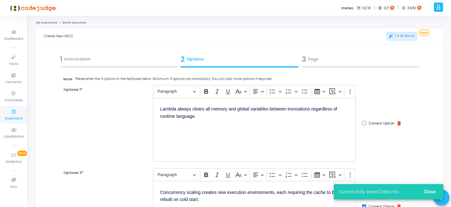
click at [328, 63] on div "3 Tags" at bounding box center [361, 59] width 118 height 11
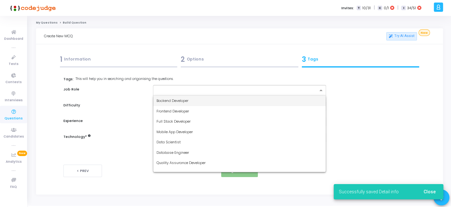
click at [237, 90] on input "text" at bounding box center [236, 90] width 161 height 5
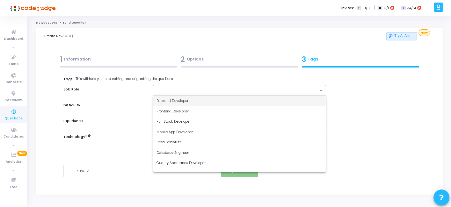
click at [196, 100] on div "Backend Developer" at bounding box center [239, 101] width 172 height 11
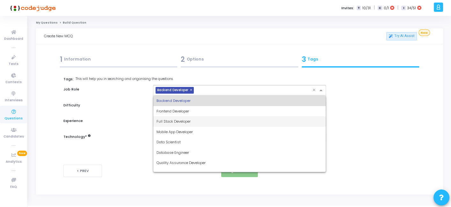
drag, startPoint x: 212, startPoint y: 90, endPoint x: 187, endPoint y: 121, distance: 40.4
click at [187, 96] on ng-select "× Backend Developer × Backend Developer Frontend Developer Full Stack Developer…" at bounding box center [239, 90] width 173 height 11
click at [187, 121] on span "Full Stack Developer" at bounding box center [173, 121] width 34 height 5
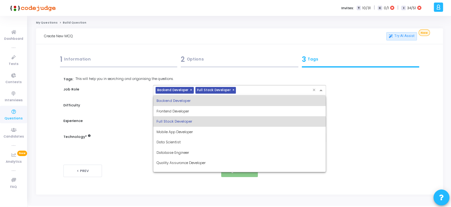
drag, startPoint x: 253, startPoint y: 91, endPoint x: 206, endPoint y: 134, distance: 64.1
click at [206, 96] on ng-select "× Backend Developer × Full Stack Developer × Backend Developer Frontend Develop…" at bounding box center [239, 90] width 173 height 11
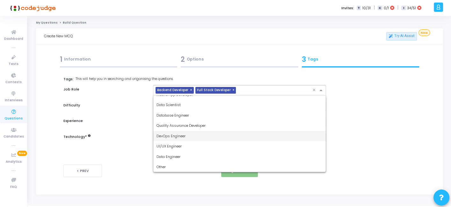
click at [194, 134] on div "DevOps Engineer" at bounding box center [239, 136] width 172 height 11
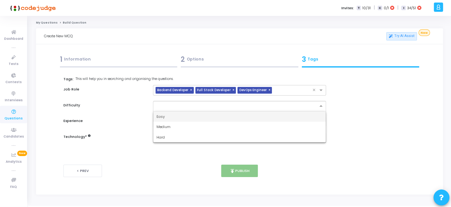
drag, startPoint x: 205, startPoint y: 110, endPoint x: 172, endPoint y: 125, distance: 35.7
click at [172, 112] on ng-select "Easy Medium Hard" at bounding box center [239, 106] width 173 height 11
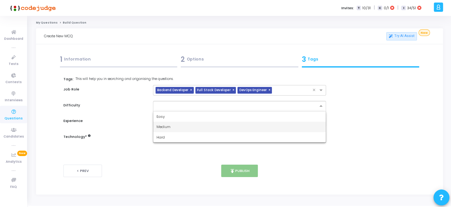
click at [172, 125] on div "Medium" at bounding box center [239, 127] width 172 height 11
drag, startPoint x: 182, startPoint y: 116, endPoint x: 172, endPoint y: 125, distance: 13.3
click at [172, 125] on div "Tags: This will help you in searching and origanising the questions. Job Role ×…" at bounding box center [239, 109] width 352 height 67
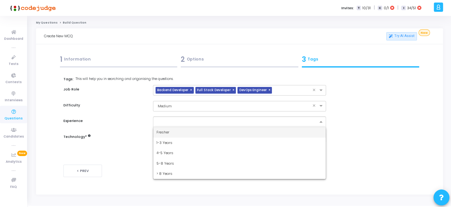
click at [172, 125] on div at bounding box center [237, 123] width 162 height 6
click at [168, 130] on span "Fresher" at bounding box center [162, 132] width 13 height 5
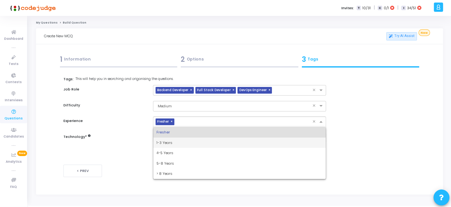
drag, startPoint x: 187, startPoint y: 122, endPoint x: 164, endPoint y: 148, distance: 34.3
click at [164, 127] on ng-select "× Fresher × Fresher 1-3 Years 4-5 Years 5-8 Years > 8 Years" at bounding box center [239, 122] width 173 height 11
click at [166, 145] on div "1-3 Years" at bounding box center [239, 143] width 172 height 11
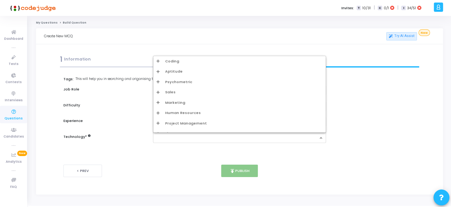
click at [178, 139] on input "text" at bounding box center [236, 137] width 161 height 5
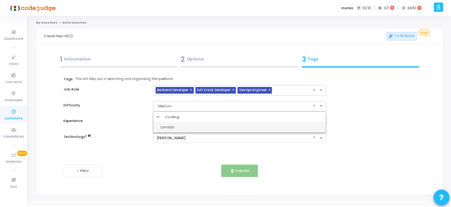
type input "lamb"
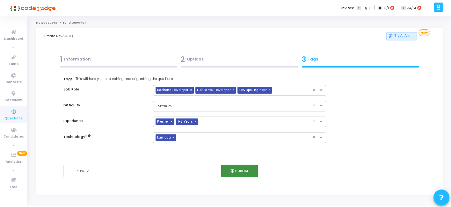
click at [232, 169] on icon "publish" at bounding box center [232, 171] width 6 height 6
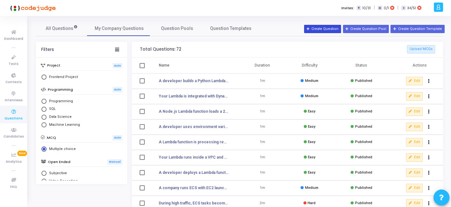
click at [333, 29] on button "Create Question" at bounding box center [322, 29] width 37 height 8
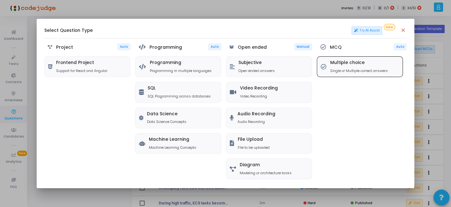
click at [335, 60] on h5 "Multiple choice" at bounding box center [359, 62] width 58 height 5
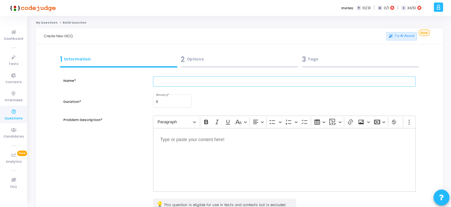
click at [204, 82] on input "text" at bounding box center [284, 81] width 262 height 11
paste input "Your Lambda function stores temporary files in /tmp directory. After heavy load…"
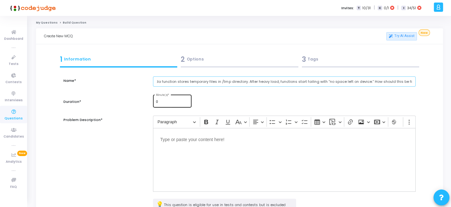
type input "Your Lambda function stores temporary files in /tmp directory. After heavy load…"
click at [171, 98] on div "0 Minute(s) *" at bounding box center [172, 101] width 33 height 14
type input "2"
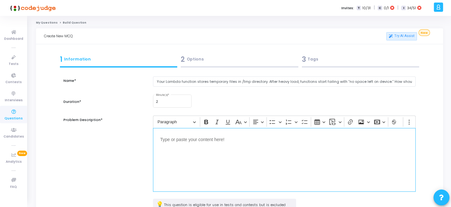
click at [184, 150] on div "Editor editing area: main" at bounding box center [284, 160] width 262 height 64
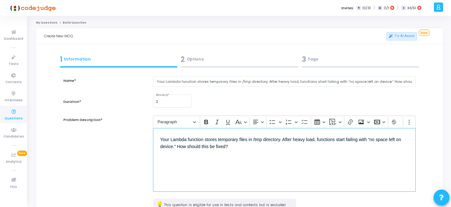
scroll to position [83, 0]
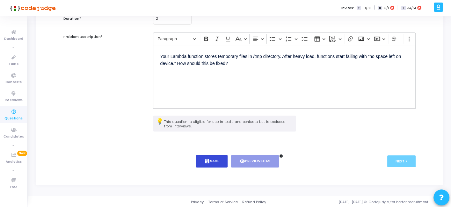
click at [196, 156] on button "save Save" at bounding box center [212, 161] width 32 height 12
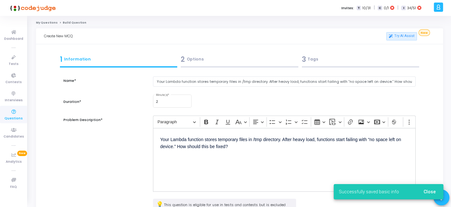
click at [215, 60] on div "2 Options" at bounding box center [240, 59] width 118 height 11
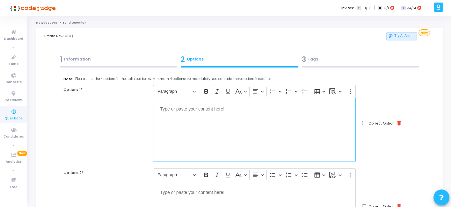
click at [279, 105] on p "Editor editing area: main" at bounding box center [254, 109] width 189 height 8
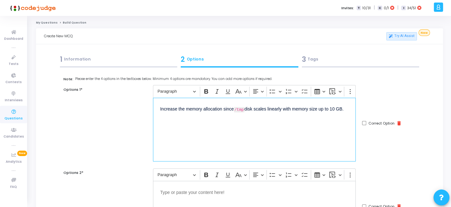
click at [229, 137] on div "Increase the memory allocation since /tmp disk scales linearly with memory size…" at bounding box center [254, 130] width 203 height 64
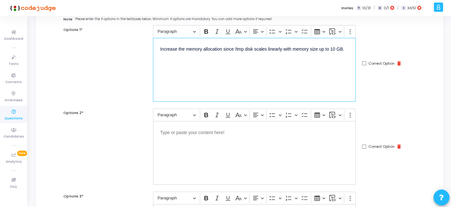
scroll to position [62, 0]
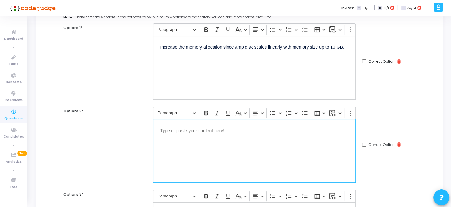
click at [238, 153] on div "Editor editing area: main" at bounding box center [254, 151] width 203 height 64
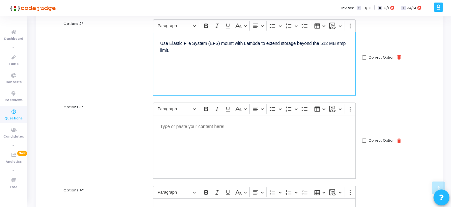
scroll to position [150, 0]
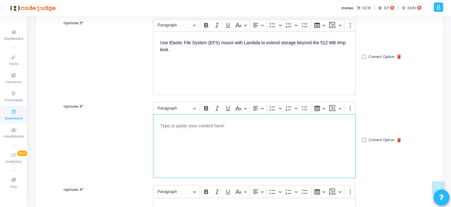
click at [222, 146] on div "Editor editing area: main" at bounding box center [254, 146] width 203 height 64
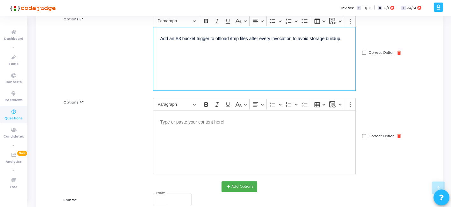
scroll to position [241, 0]
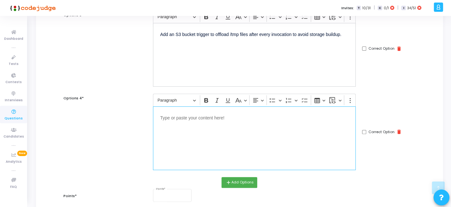
click at [236, 138] on div "Editor editing area: main" at bounding box center [254, 138] width 203 height 64
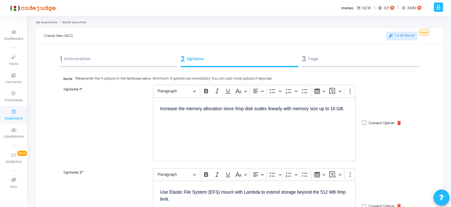
scroll to position [0, 0]
click at [362, 123] on input "Correct Option" at bounding box center [364, 123] width 4 height 4
checkbox input "true"
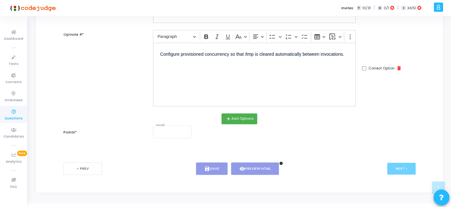
scroll to position [311, 0]
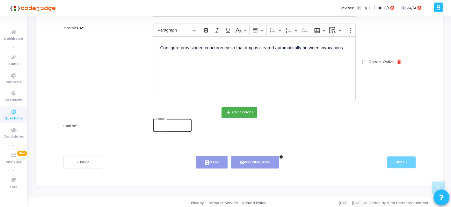
click at [166, 122] on div "Points *" at bounding box center [172, 125] width 33 height 14
type input "2"
click at [213, 160] on button "save Save" at bounding box center [212, 162] width 32 height 12
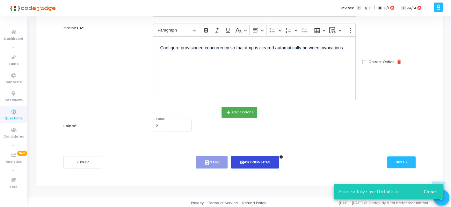
click at [249, 158] on button "visibility Preview HTML" at bounding box center [255, 162] width 48 height 12
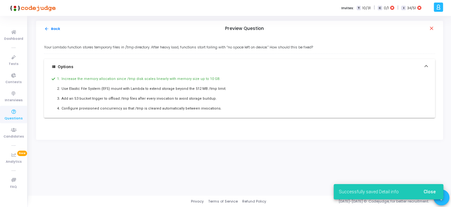
scroll to position [0, 0]
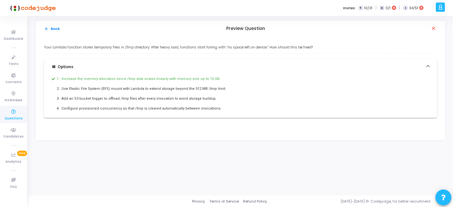
drag, startPoint x: 43, startPoint y: 47, endPoint x: 236, endPoint y: 122, distance: 206.6
click at [236, 122] on div "Your Lambda function stores temporary files in /tmp directory. After heavy load…" at bounding box center [240, 88] width 409 height 103
copy div "Your Lambda function stores temporary files in /tmp directory. After heavy load…"
click at [47, 28] on mat-icon "arrow_back" at bounding box center [46, 28] width 5 height 5
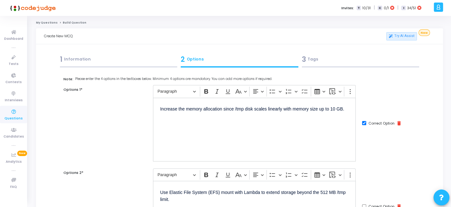
click at [363, 123] on input "Correct Option" at bounding box center [364, 123] width 4 height 4
checkbox input "false"
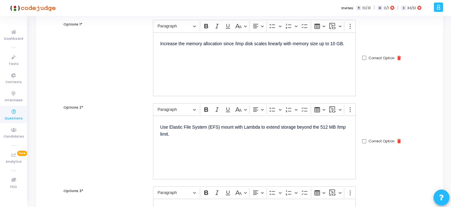
scroll to position [66, 0]
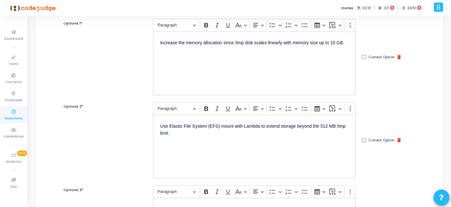
click at [364, 138] on input "Correct Option" at bounding box center [364, 140] width 4 height 4
checkbox input "true"
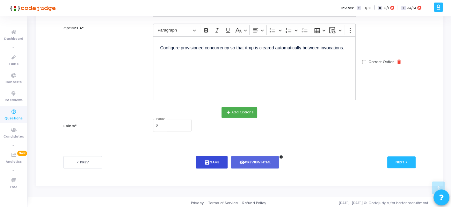
click at [218, 156] on button "save Save" at bounding box center [212, 162] width 32 height 12
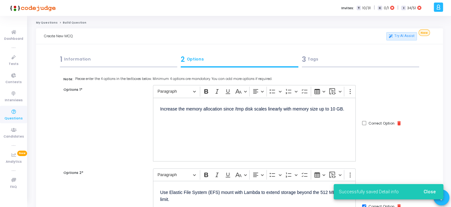
click at [320, 64] on div "3 Tags" at bounding box center [361, 59] width 118 height 11
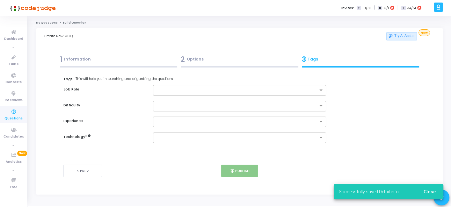
click at [253, 91] on input "text" at bounding box center [236, 90] width 161 height 5
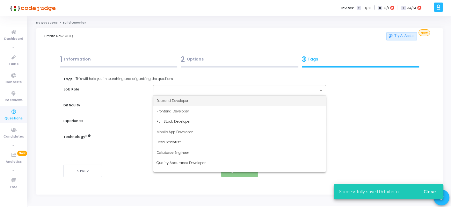
click at [220, 102] on div "Backend Developer" at bounding box center [239, 101] width 172 height 11
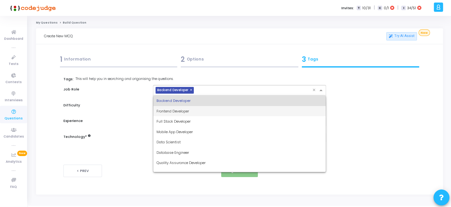
drag, startPoint x: 229, startPoint y: 90, endPoint x: 194, endPoint y: 118, distance: 45.4
click at [194, 96] on ng-select "× Backend Developer × Backend Developer Frontend Developer Full Stack Developer…" at bounding box center [239, 90] width 173 height 11
click at [194, 118] on div "Full Stack Developer" at bounding box center [239, 121] width 172 height 11
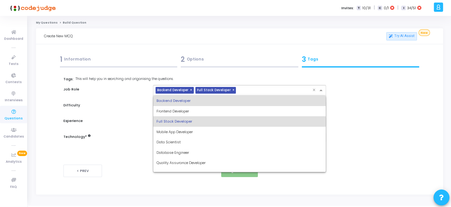
drag, startPoint x: 241, startPoint y: 90, endPoint x: 204, endPoint y: 126, distance: 51.8
click at [204, 96] on ng-select "× Backend Developer × Full Stack Developer × Backend Developer Frontend Develop…" at bounding box center [239, 90] width 173 height 11
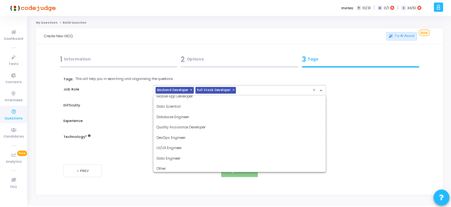
scroll to position [37, 0]
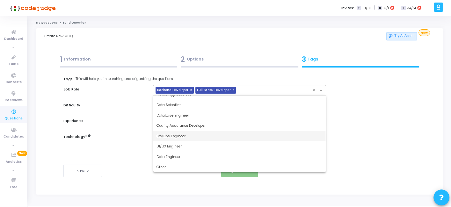
click at [189, 131] on div "DevOps Engineer" at bounding box center [239, 136] width 172 height 11
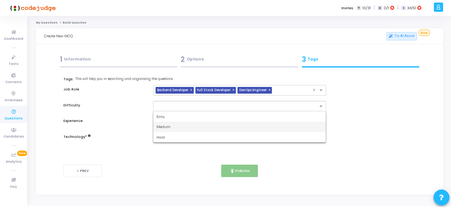
drag, startPoint x: 203, startPoint y: 108, endPoint x: 170, endPoint y: 136, distance: 43.2
click at [170, 112] on ng-select "Easy Medium Hard" at bounding box center [239, 106] width 173 height 11
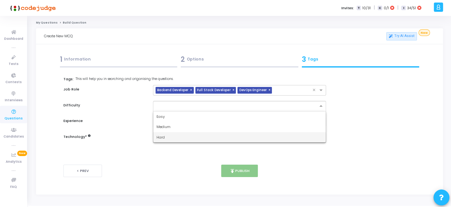
click at [170, 136] on div "Hard" at bounding box center [239, 137] width 172 height 11
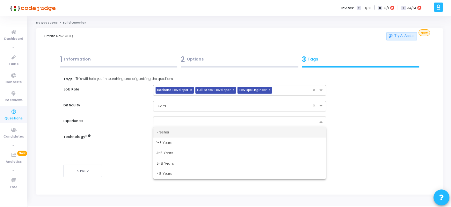
drag, startPoint x: 178, startPoint y: 123, endPoint x: 171, endPoint y: 130, distance: 9.2
click at [171, 127] on ng-select "Fresher 1-3 Years 4-5 Years 5-8 Years > 8 Years" at bounding box center [239, 122] width 173 height 11
click at [171, 130] on div "Fresher" at bounding box center [239, 132] width 172 height 11
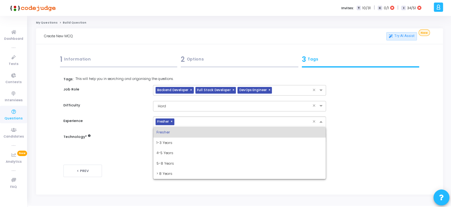
drag, startPoint x: 189, startPoint y: 120, endPoint x: 171, endPoint y: 120, distance: 18.2
click at [171, 120] on div "× Fresher" at bounding box center [232, 122] width 159 height 10
click at [171, 120] on span "×" at bounding box center [173, 122] width 4 height 7
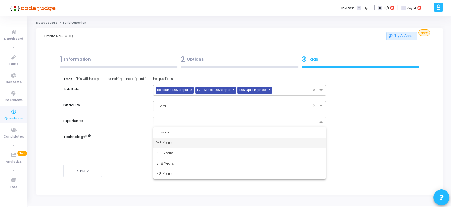
click at [164, 138] on div "1-3 Years" at bounding box center [239, 143] width 172 height 11
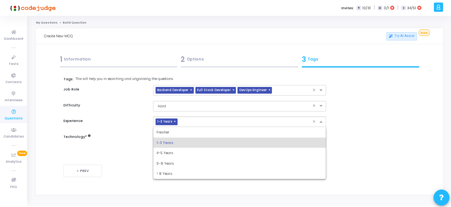
drag, startPoint x: 182, startPoint y: 125, endPoint x: 160, endPoint y: 151, distance: 34.6
click at [160, 127] on ng-select "× 1-3 Years × Fresher 1-3 Years 4-5 Years 5-8 Years > 8 Years" at bounding box center [239, 122] width 173 height 11
click at [160, 151] on span "4-5 Years" at bounding box center [164, 152] width 17 height 5
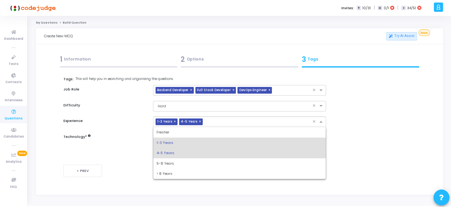
drag, startPoint x: 213, startPoint y: 117, endPoint x: 166, endPoint y: 163, distance: 65.6
click at [166, 127] on ng-select "× 1-3 Years × 4-5 Years × Fresher 1-3 Years 4-5 Years 5-8 Years > 8 Years" at bounding box center [239, 122] width 173 height 11
click at [166, 163] on span "5-8 Years" at bounding box center [165, 163] width 18 height 5
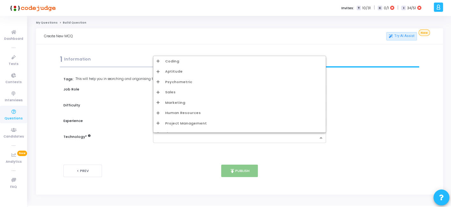
click at [180, 136] on input "text" at bounding box center [236, 137] width 161 height 5
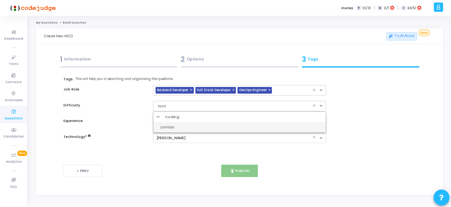
type input "lamb"
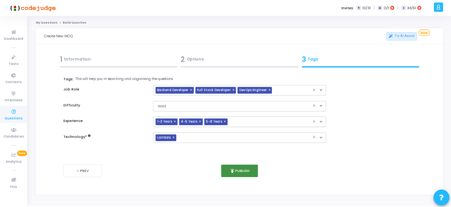
click at [242, 169] on button "publish Publish" at bounding box center [239, 171] width 37 height 12
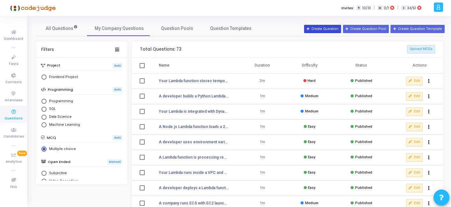
click at [310, 27] on icon at bounding box center [309, 29] width 4 height 4
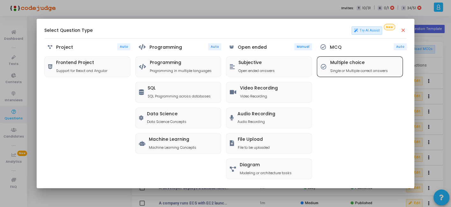
click at [330, 60] on div "Multiple choice Single or Multiple correct answers" at bounding box center [359, 67] width 85 height 20
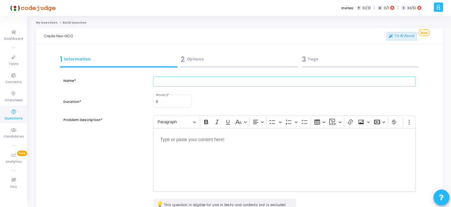
click at [210, 85] on input "text" at bounding box center [284, 81] width 262 height 11
paste input "Your Lambda function scales with provisioned concurrency, but billing shows hig…"
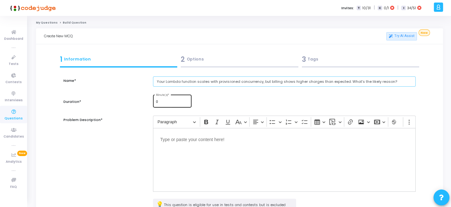
type input "Your Lambda function scales with provisioned concurrency, but billing shows hig…"
click at [178, 99] on div "0 Minute(s) *" at bounding box center [172, 101] width 33 height 14
type input "2"
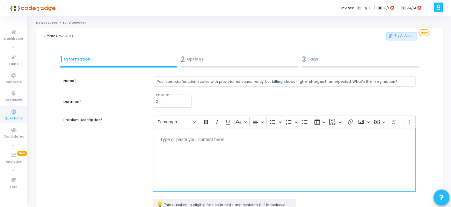
click at [187, 139] on p "Editor editing area: main" at bounding box center [284, 139] width 248 height 8
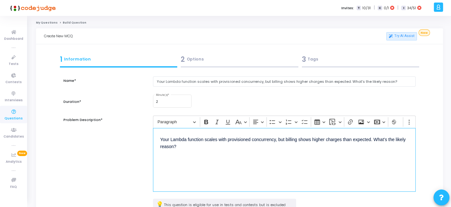
scroll to position [83, 0]
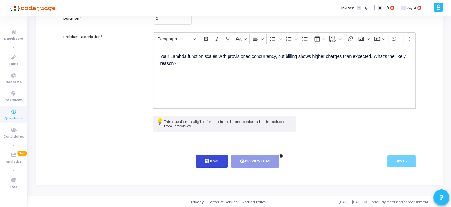
click at [209, 161] on icon "save" at bounding box center [207, 161] width 6 height 6
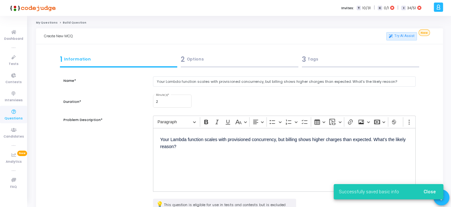
click at [211, 64] on div "2 Options" at bounding box center [240, 59] width 118 height 11
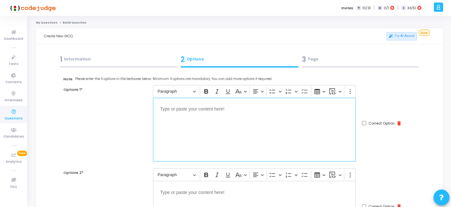
click at [288, 128] on div "Editor editing area: main" at bounding box center [254, 130] width 203 height 64
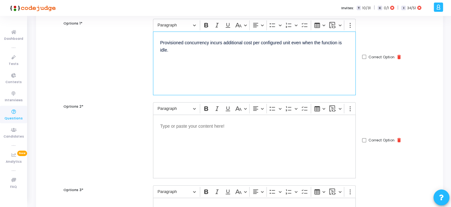
scroll to position [70, 0]
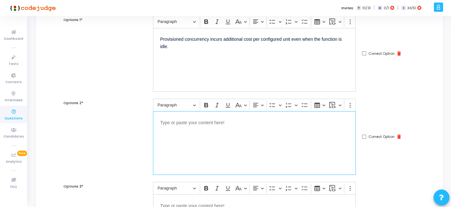
click at [278, 130] on div "Editor editing area: main" at bounding box center [254, 143] width 203 height 64
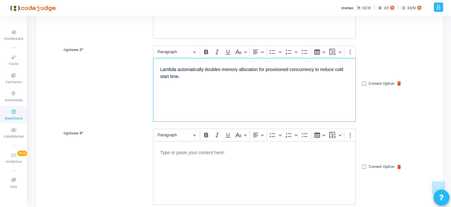
scroll to position [132, 0]
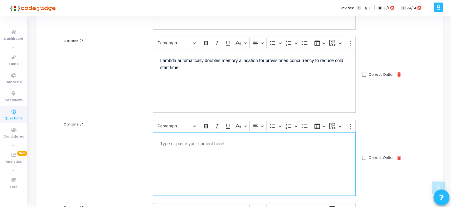
click at [276, 140] on p "Editor editing area: main" at bounding box center [254, 143] width 189 height 8
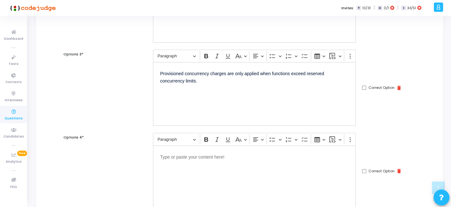
scroll to position [209, 0]
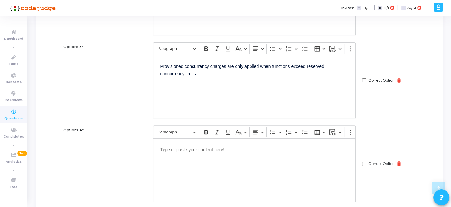
click at [212, 163] on div "Editor editing area: main" at bounding box center [254, 170] width 203 height 64
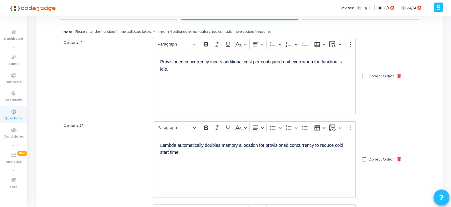
scroll to position [27, 0]
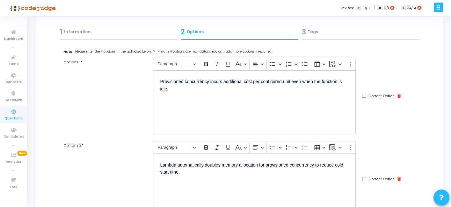
click at [364, 96] on input "Correct Option" at bounding box center [364, 96] width 4 height 4
checkbox input "true"
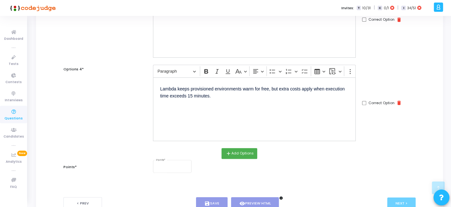
scroll to position [311, 0]
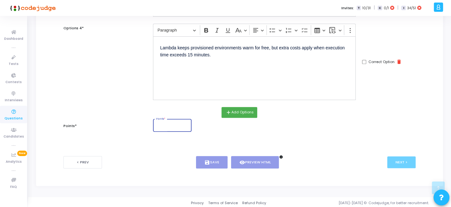
click at [166, 124] on input "Points *" at bounding box center [172, 126] width 33 height 4
type input "2"
click at [203, 157] on button "save Save" at bounding box center [212, 162] width 32 height 12
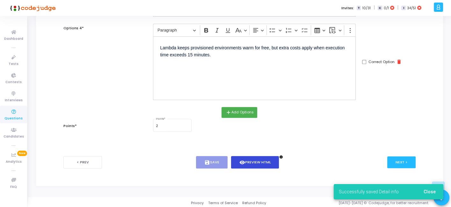
click at [253, 163] on button "visibility Preview HTML" at bounding box center [255, 162] width 48 height 12
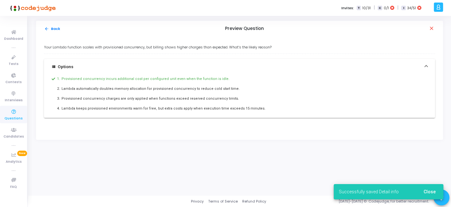
scroll to position [0, 0]
drag, startPoint x: 41, startPoint y: 47, endPoint x: 254, endPoint y: 123, distance: 225.9
click at [254, 123] on div "Your Lambda function scales with provisioned concurrency, but billing shows hig…" at bounding box center [240, 88] width 409 height 103
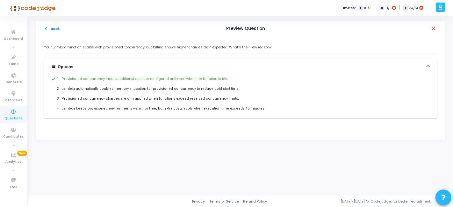
copy div "Your Lambda function scales with provisioned concurrency, but billing shows hig…"
click at [51, 29] on button "arrow_back Back" at bounding box center [52, 29] width 17 height 6
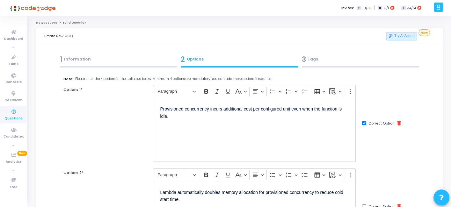
click at [325, 61] on div "3 Tags" at bounding box center [361, 59] width 118 height 11
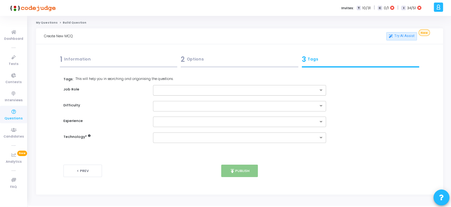
click at [236, 87] on div at bounding box center [235, 90] width 164 height 8
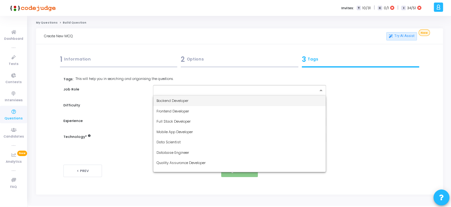
click at [201, 98] on div "Backend Developer" at bounding box center [239, 101] width 172 height 11
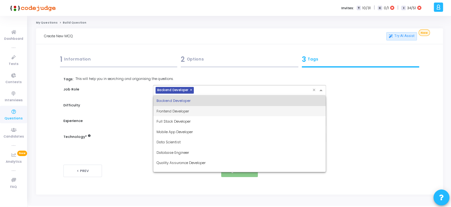
drag, startPoint x: 215, startPoint y: 89, endPoint x: 182, endPoint y: 121, distance: 46.2
click at [182, 96] on ng-select "× Backend Developer × Backend Developer Frontend Developer Full Stack Developer…" at bounding box center [239, 90] width 173 height 11
click at [182, 121] on span "Full Stack Developer" at bounding box center [173, 121] width 34 height 5
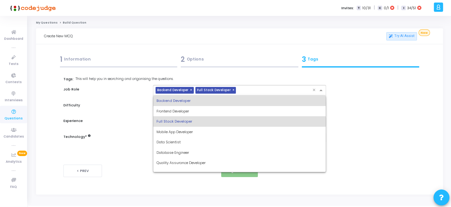
drag, startPoint x: 234, startPoint y: 92, endPoint x: 187, endPoint y: 127, distance: 58.3
click at [187, 96] on ng-select "× Backend Developer × Full Stack Developer × Backend Developer Frontend Develop…" at bounding box center [239, 90] width 173 height 11
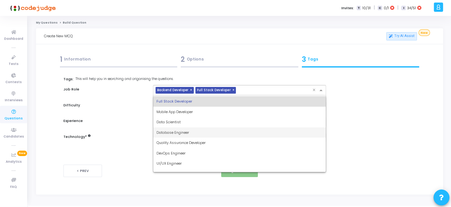
scroll to position [20, 0]
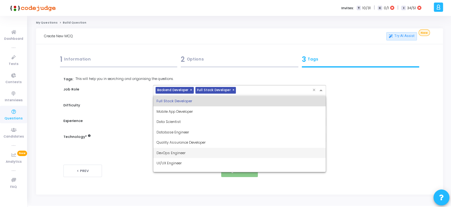
click at [174, 151] on span "DevOps Engineer" at bounding box center [170, 152] width 29 height 5
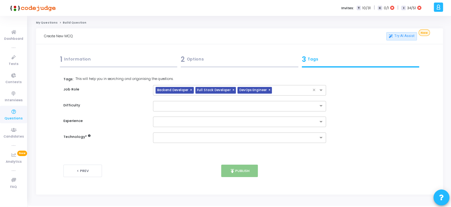
click at [174, 151] on div "Tags: This will help you in searching and origanising the questions. Job Role ×…" at bounding box center [239, 115] width 352 height 79
drag, startPoint x: 190, startPoint y: 107, endPoint x: 168, endPoint y: 135, distance: 36.0
click at [168, 112] on ng-select "Easy Medium Hard" at bounding box center [239, 106] width 173 height 11
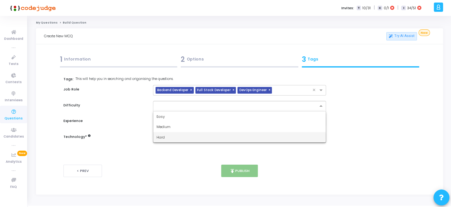
click at [168, 135] on div "Hard" at bounding box center [239, 137] width 172 height 11
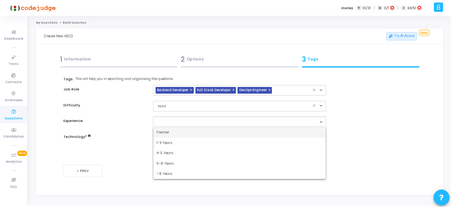
drag, startPoint x: 174, startPoint y: 125, endPoint x: 167, endPoint y: 131, distance: 9.5
click at [167, 127] on ng-select "Fresher 1-3 Years 4-5 Years 5-8 Years > 8 Years" at bounding box center [239, 122] width 173 height 11
click at [167, 131] on span "Fresher" at bounding box center [162, 132] width 13 height 5
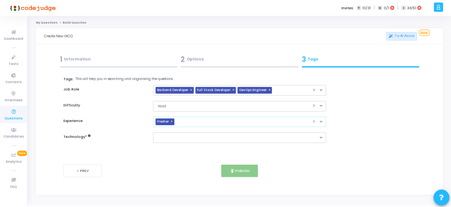
click at [172, 121] on span "×" at bounding box center [173, 122] width 4 height 7
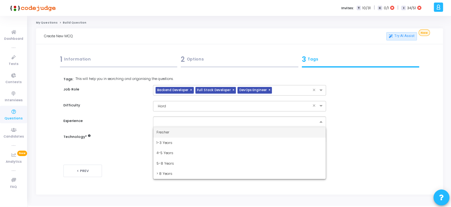
drag, startPoint x: 172, startPoint y: 121, endPoint x: 162, endPoint y: 143, distance: 23.8
click at [162, 127] on ng-select "Fresher 1-3 Years 4-5 Years 5-8 Years > 8 Years" at bounding box center [239, 122] width 173 height 11
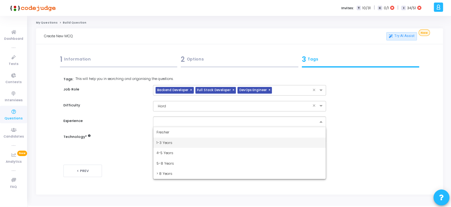
click at [162, 143] on span "1-3 Years" at bounding box center [164, 142] width 16 height 5
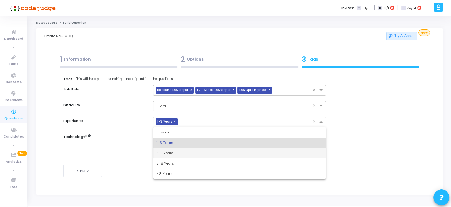
drag, startPoint x: 188, startPoint y: 121, endPoint x: 167, endPoint y: 151, distance: 36.6
click at [167, 127] on ng-select "× 1-3 Years × Fresher 1-3 Years 4-5 Years 5-8 Years > 8 Years" at bounding box center [239, 122] width 173 height 11
click at [167, 151] on span "4-5 Years" at bounding box center [164, 152] width 17 height 5
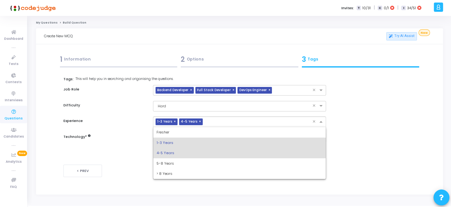
drag, startPoint x: 208, startPoint y: 125, endPoint x: 172, endPoint y: 160, distance: 50.0
click at [172, 127] on ng-select "× 1-3 Years × 4-5 Years × Fresher 1-3 Years 4-5 Years 5-8 Years > 8 Years" at bounding box center [239, 122] width 173 height 11
click at [172, 160] on div "5-8 Years" at bounding box center [239, 163] width 172 height 11
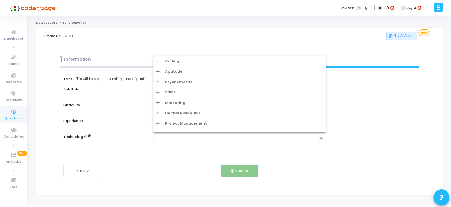
click at [180, 134] on div at bounding box center [235, 138] width 164 height 8
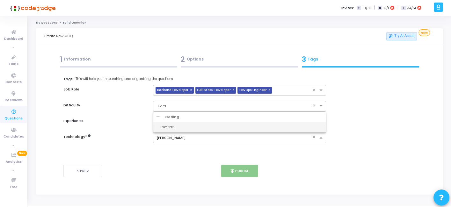
type input "lamb"
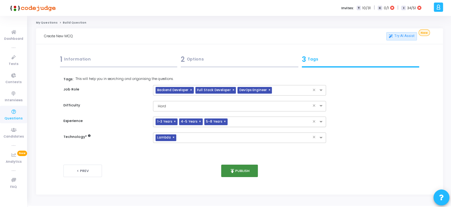
click at [247, 169] on button "publish Publish" at bounding box center [239, 171] width 37 height 12
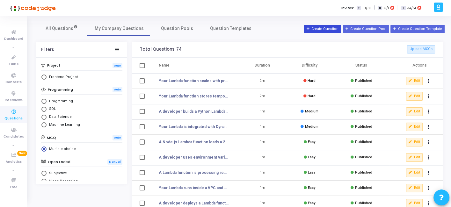
click at [324, 30] on button "Create Question" at bounding box center [322, 29] width 37 height 8
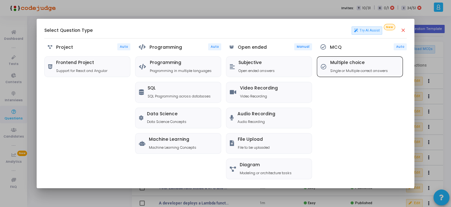
click at [338, 67] on div "Multiple choice Single or Multiple correct answers" at bounding box center [359, 66] width 58 height 13
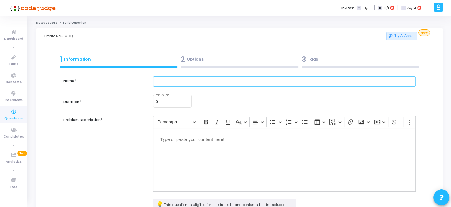
click at [226, 78] on input "text" at bounding box center [284, 81] width 262 height 11
paste input "A Lambda is triggered by S3 PUT events. Developers see that the function someti…"
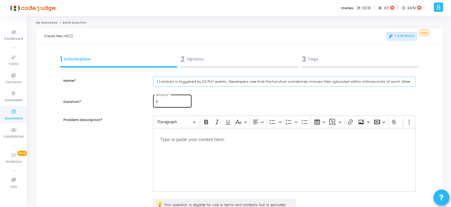
type input "A Lambda is triggered by S3 PUT events. Developers see that the function someti…"
click at [171, 106] on div "0 Minute(s) *" at bounding box center [172, 101] width 33 height 14
type input "1"
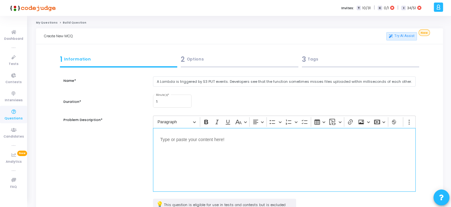
click at [173, 145] on div "Editor editing area: main" at bounding box center [284, 160] width 262 height 64
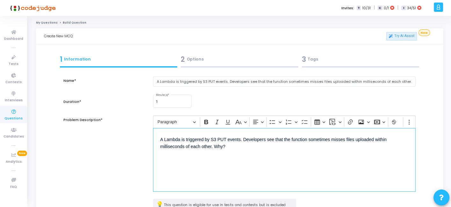
scroll to position [83, 0]
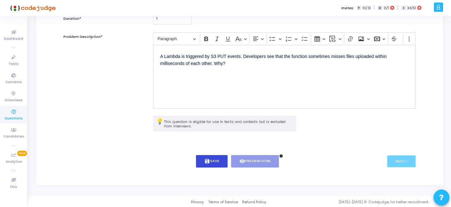
click at [212, 155] on button "save Save" at bounding box center [212, 161] width 32 height 12
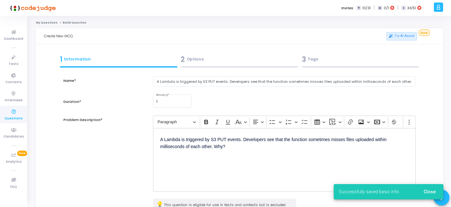
click at [231, 64] on div "2 Options" at bounding box center [240, 59] width 118 height 11
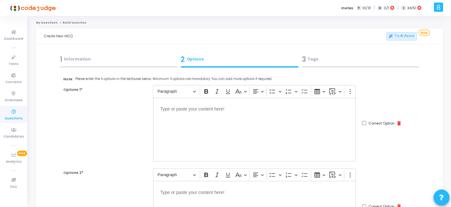
click at [240, 125] on div "Editor editing area: main" at bounding box center [254, 130] width 203 height 64
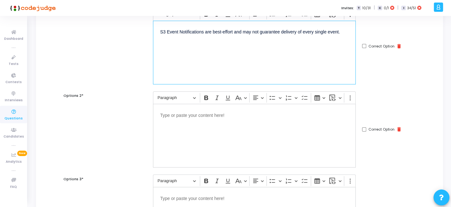
scroll to position [79, 0]
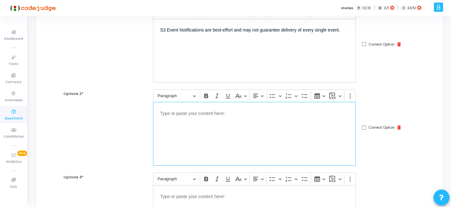
click at [193, 136] on div "Editor editing area: main" at bounding box center [254, 134] width 203 height 64
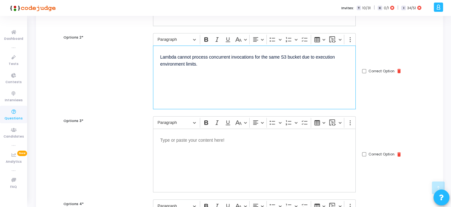
scroll to position [136, 0]
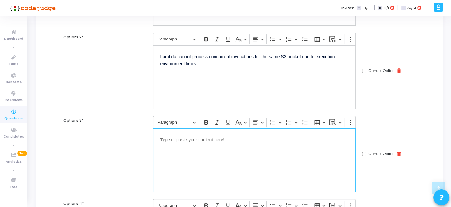
click at [223, 147] on div "Editor editing area: main" at bounding box center [254, 160] width 203 height 64
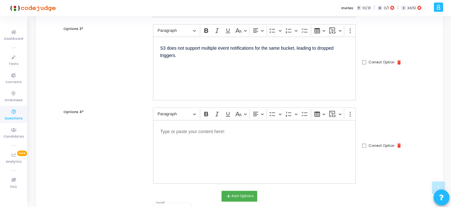
scroll to position [234, 0]
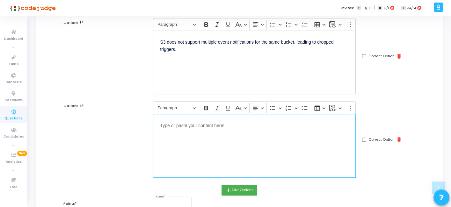
click at [229, 151] on div "Editor editing area: main" at bounding box center [254, 146] width 203 height 64
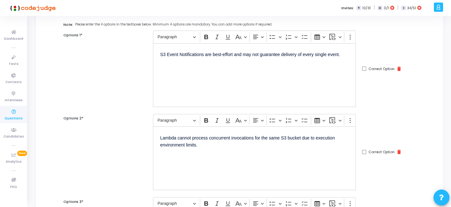
scroll to position [50, 0]
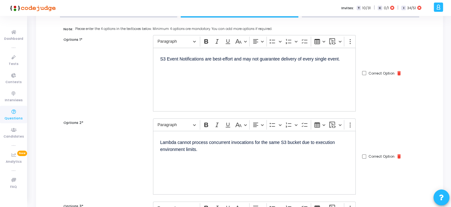
click at [362, 72] on input "Correct Option" at bounding box center [364, 73] width 4 height 4
checkbox input "true"
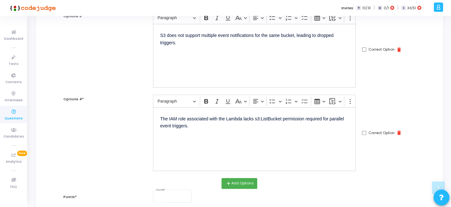
scroll to position [311, 0]
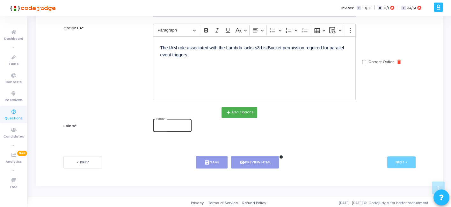
click at [163, 127] on div "Points *" at bounding box center [172, 125] width 33 height 14
type input "2"
click at [209, 160] on icon "save" at bounding box center [207, 163] width 6 height 6
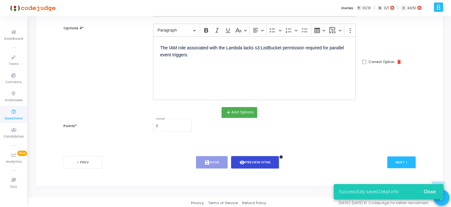
click at [243, 160] on icon "visibility" at bounding box center [242, 163] width 6 height 6
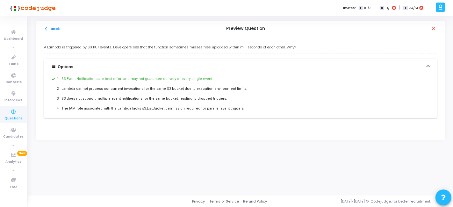
drag, startPoint x: 40, startPoint y: 48, endPoint x: 240, endPoint y: 107, distance: 209.0
click at [240, 107] on div "A Lambda is triggered by S3 PUT events. Developers see that the function someti…" at bounding box center [240, 88] width 409 height 103
copy div "A Lambda is triggered by S3 PUT events. Developers see that the function someti…"
click at [52, 28] on button "arrow_back Back" at bounding box center [52, 29] width 17 height 6
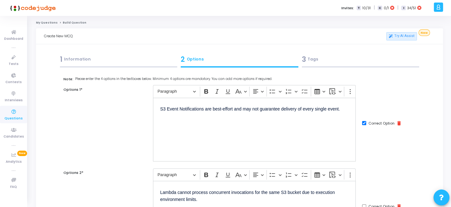
click at [310, 64] on div "3 Tags" at bounding box center [361, 59] width 118 height 11
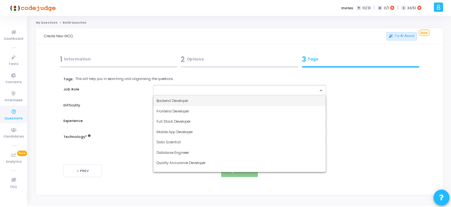
click at [235, 86] on div at bounding box center [235, 90] width 164 height 8
click at [195, 99] on div "Backend Developer" at bounding box center [239, 101] width 172 height 11
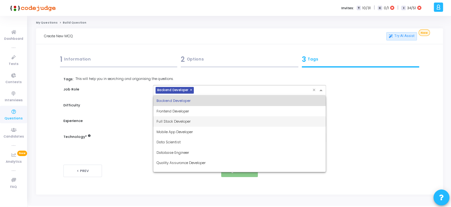
drag, startPoint x: 212, startPoint y: 90, endPoint x: 181, endPoint y: 118, distance: 41.7
click at [181, 96] on ng-select "× Backend Developer × Backend Developer Frontend Developer Full Stack Developer…" at bounding box center [239, 90] width 173 height 11
click at [181, 118] on div "Full Stack Developer" at bounding box center [239, 121] width 172 height 11
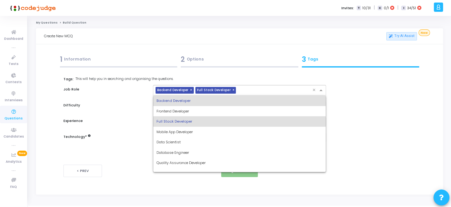
drag, startPoint x: 249, startPoint y: 90, endPoint x: 197, endPoint y: 135, distance: 69.1
click at [197, 96] on ng-select "× Backend Developer × Full Stack Developer × Backend Developer Frontend Develop…" at bounding box center [239, 90] width 173 height 11
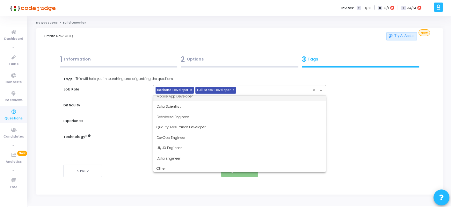
scroll to position [37, 0]
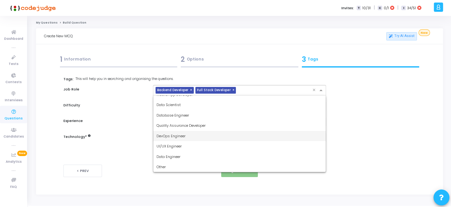
click at [184, 138] on span "DevOps Engineer" at bounding box center [170, 136] width 29 height 5
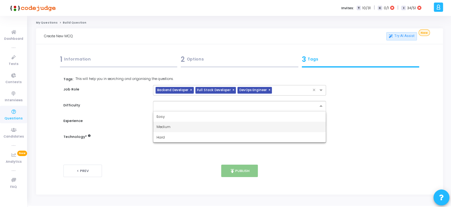
drag, startPoint x: 204, startPoint y: 104, endPoint x: 168, endPoint y: 125, distance: 42.3
click at [168, 112] on ng-select "Easy Medium Hard" at bounding box center [239, 106] width 173 height 11
click at [168, 125] on span "Medium" at bounding box center [163, 126] width 14 height 5
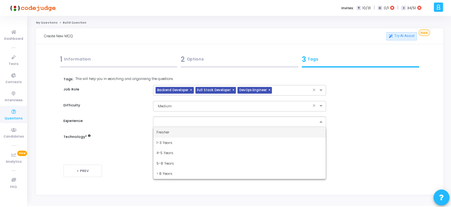
drag, startPoint x: 176, startPoint y: 122, endPoint x: 166, endPoint y: 133, distance: 15.3
click at [166, 127] on ng-select "Fresher 1-3 Years 4-5 Years 5-8 Years > 8 Years" at bounding box center [239, 122] width 173 height 11
click at [166, 133] on span "Fresher" at bounding box center [162, 132] width 13 height 5
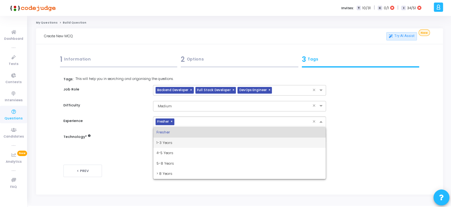
drag, startPoint x: 187, startPoint y: 122, endPoint x: 163, endPoint y: 145, distance: 33.6
click at [163, 127] on ng-select "× Fresher × Fresher 1-3 Years 4-5 Years 5-8 Years > 8 Years" at bounding box center [239, 122] width 173 height 11
click at [163, 145] on div "1-3 Years" at bounding box center [239, 143] width 172 height 11
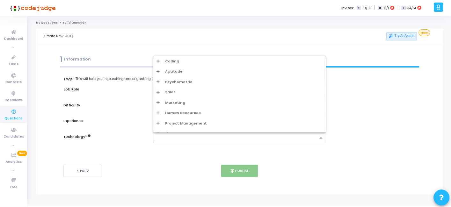
click at [179, 134] on div at bounding box center [235, 138] width 164 height 8
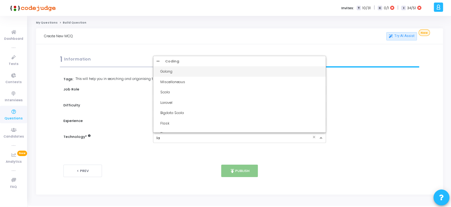
type input "[PERSON_NAME]"
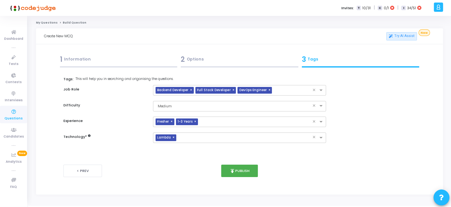
click at [233, 64] on div "2 Options" at bounding box center [240, 59] width 118 height 11
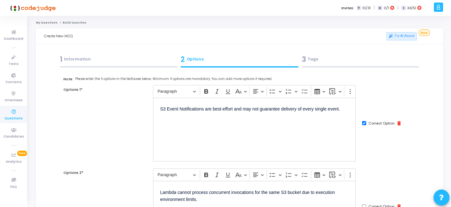
click at [344, 64] on div "3 Tags" at bounding box center [361, 59] width 118 height 11
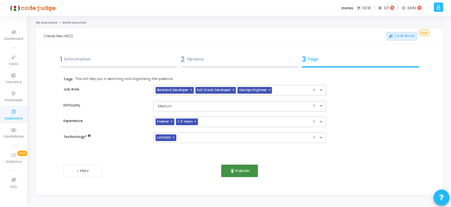
click at [236, 166] on button "publish Publish" at bounding box center [239, 171] width 37 height 12
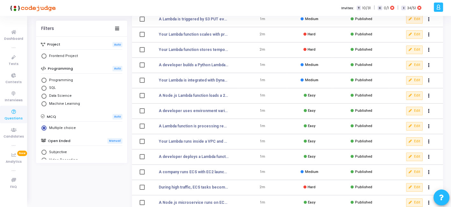
scroll to position [55, 0]
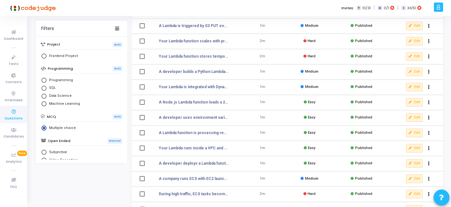
click at [404, 131] on td "Edit clear Unpublish delete Delete" at bounding box center [416, 133] width 54 height 15
click at [410, 131] on icon at bounding box center [411, 133] width 4 height 4
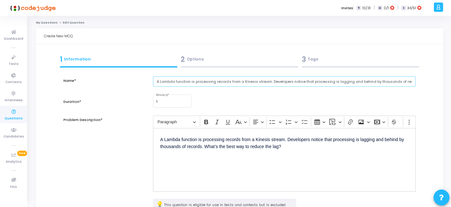
click at [223, 81] on input "A Lambda function is processing records from a Kinesis stream. Developers notic…" at bounding box center [284, 81] width 262 height 11
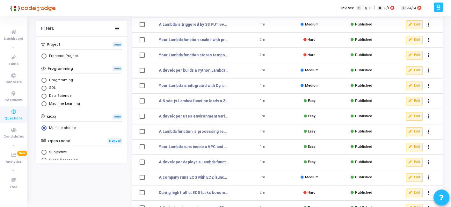
scroll to position [57, 0]
click at [414, 114] on button "Edit" at bounding box center [414, 116] width 17 height 8
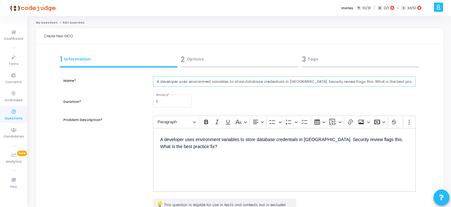
click at [218, 80] on input "A developer uses environment variables to store database credentials in [GEOGRA…" at bounding box center [284, 81] width 262 height 11
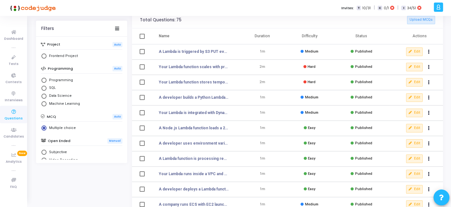
scroll to position [36, 0]
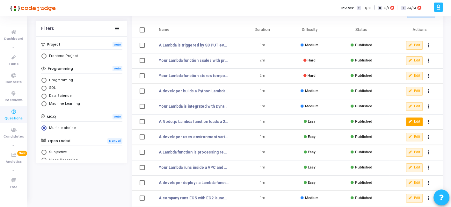
click at [412, 122] on button "Edit" at bounding box center [414, 122] width 17 height 8
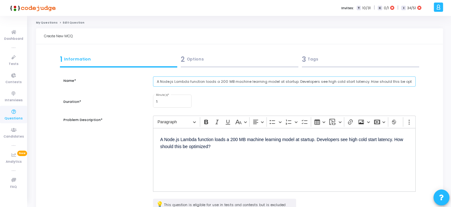
click at [188, 82] on input "A Node.js Lambda function loads a 200 MB machine learning model at startup. Dev…" at bounding box center [284, 81] width 262 height 11
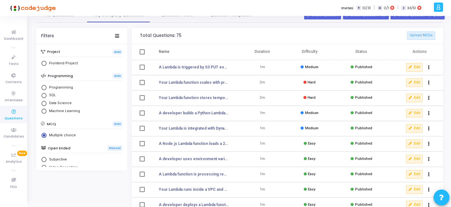
scroll to position [17, 0]
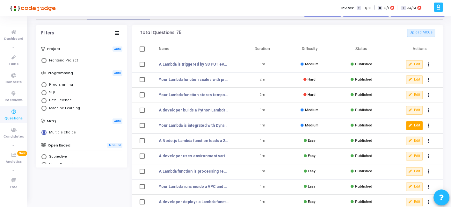
click at [418, 127] on button "Edit" at bounding box center [414, 125] width 17 height 8
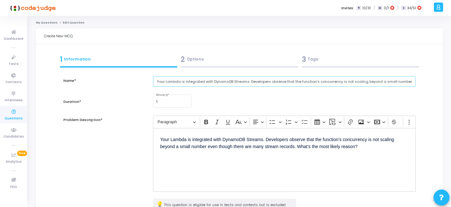
click at [217, 82] on input "Your Lambda is integrated with DynamoDB Streams. Developers observe that the fu…" at bounding box center [284, 81] width 262 height 11
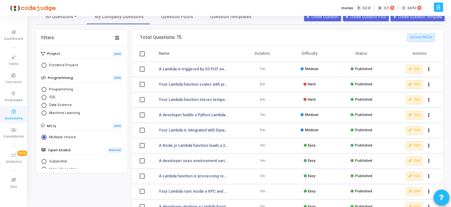
scroll to position [11, 0]
click at [416, 116] on button "Edit" at bounding box center [414, 116] width 17 height 8
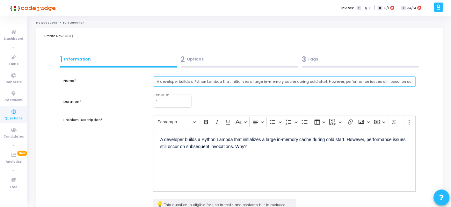
click at [221, 81] on input "A developer builds a Python Lambda that initializes a large in-memory cache dur…" at bounding box center [284, 81] width 262 height 11
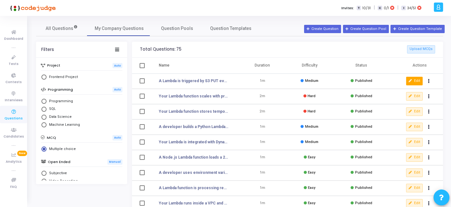
click at [410, 78] on button "Edit" at bounding box center [414, 81] width 17 height 8
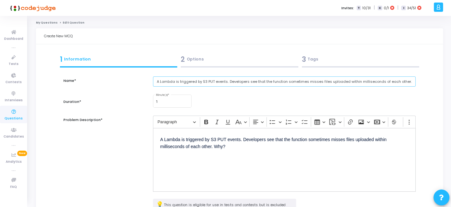
click at [178, 80] on input "A Lambda is triggered by S3 PUT events. Developers see that the function someti…" at bounding box center [284, 81] width 262 height 11
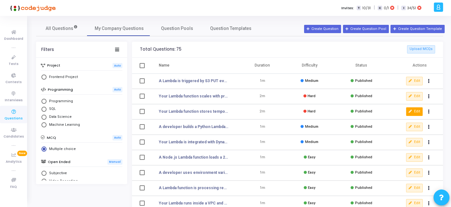
click at [411, 110] on icon at bounding box center [411, 112] width 4 height 4
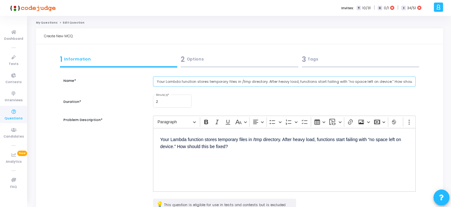
click at [209, 84] on input "Your Lambda function stores temporary files in /tmp directory. After heavy load…" at bounding box center [284, 81] width 262 height 11
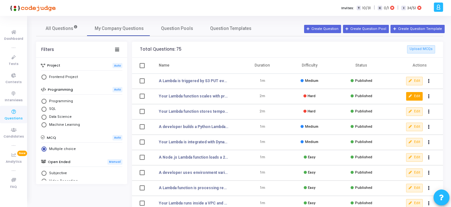
click at [410, 94] on button "Edit" at bounding box center [414, 96] width 17 height 8
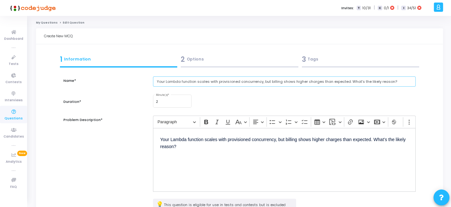
click at [218, 81] on input "Your Lambda function scales with provisioned concurrency, but billing shows hig…" at bounding box center [284, 81] width 262 height 11
